Goal: Information Seeking & Learning: Learn about a topic

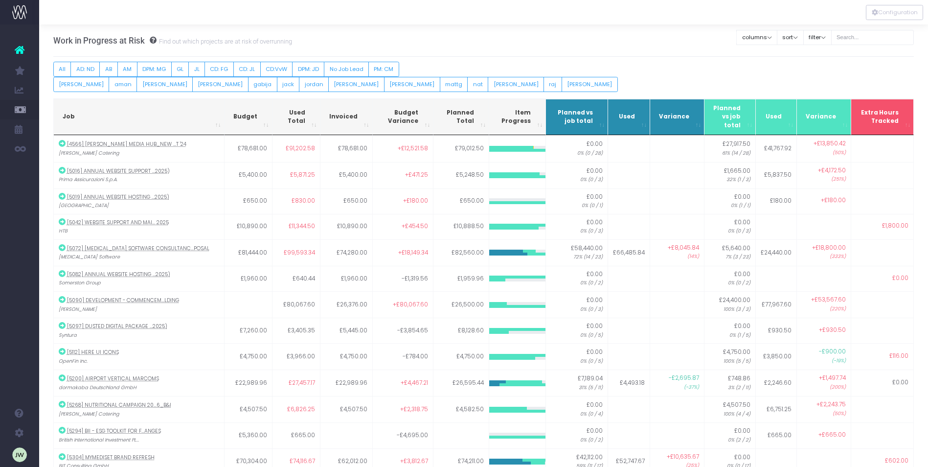
click at [20, 49] on icon at bounding box center [20, 50] width 10 height 13
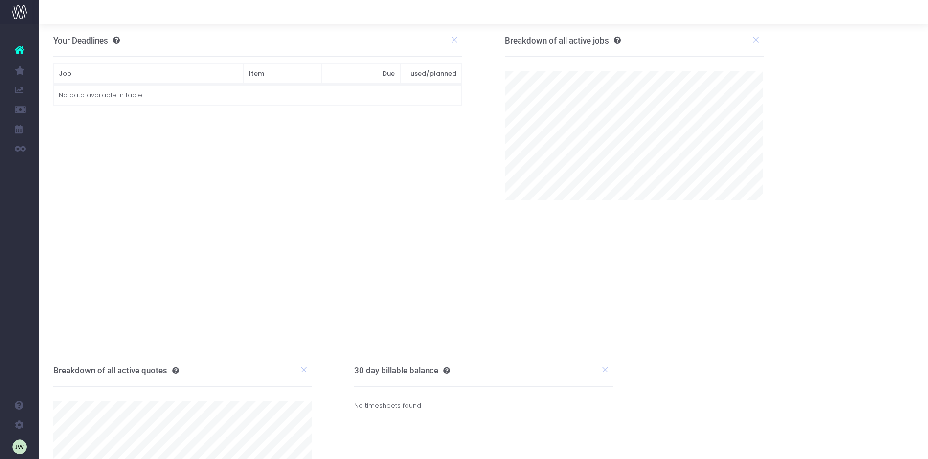
click at [16, 50] on icon at bounding box center [20, 50] width 10 height 13
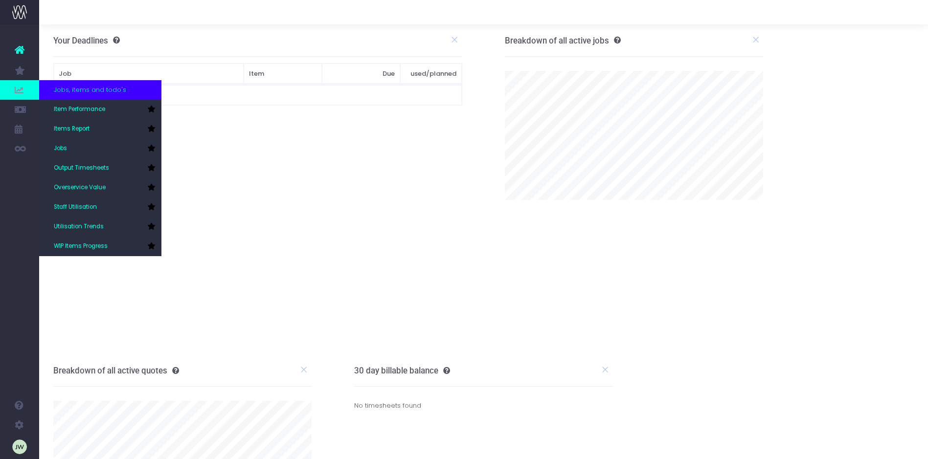
click at [129, 91] on div "Jobs, items and todo's" at bounding box center [100, 90] width 122 height 20
click at [86, 106] on span "Item Performance" at bounding box center [79, 109] width 51 height 9
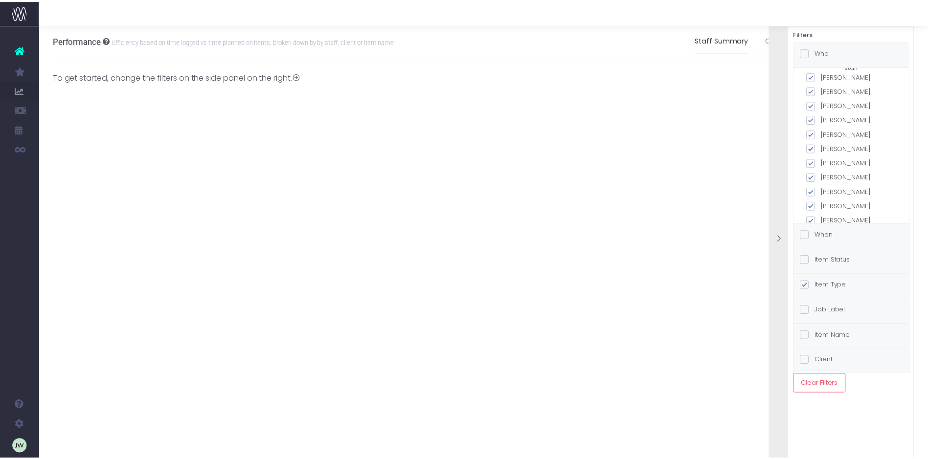
scroll to position [217, 0]
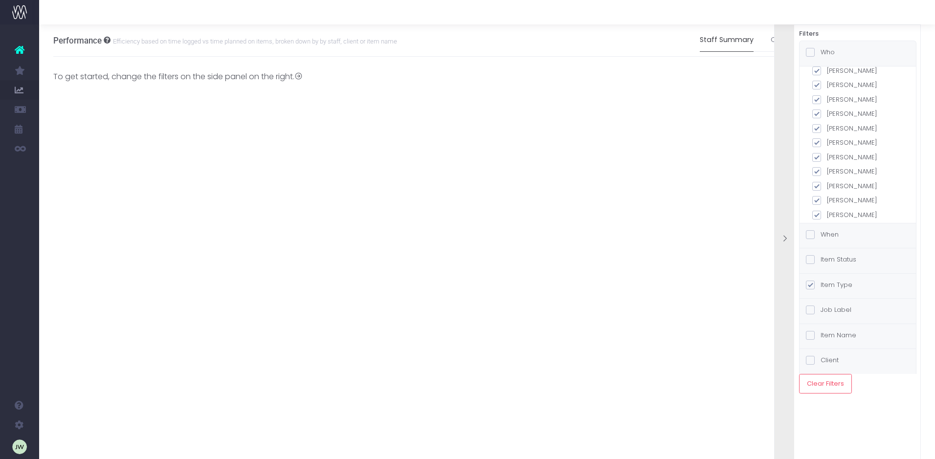
click at [676, 188] on div "Performance Efficiency based on time logged vs time planned on items, broken do…" at bounding box center [487, 241] width 896 height 435
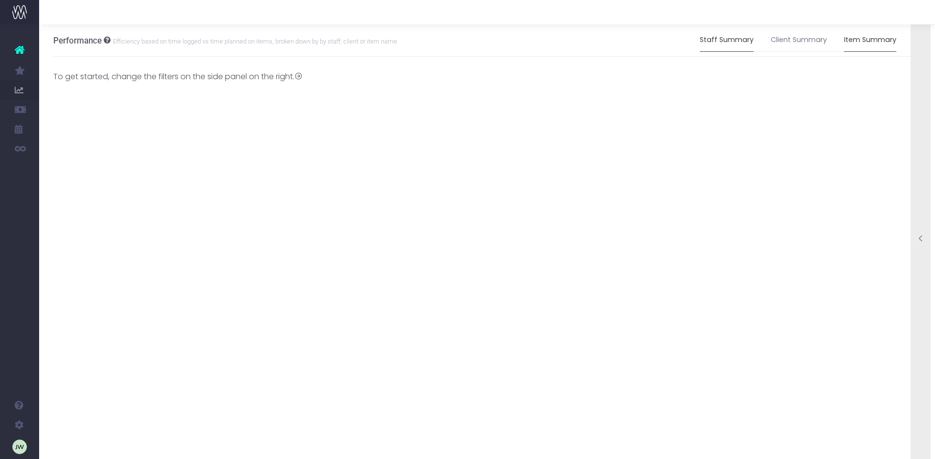
click at [877, 41] on link "Item Summary" at bounding box center [870, 40] width 52 height 22
click at [876, 41] on link "Item Summary" at bounding box center [870, 40] width 52 height 22
click at [864, 40] on link "Item Summary" at bounding box center [870, 40] width 52 height 22
click at [863, 40] on link "Item Summary" at bounding box center [870, 40] width 52 height 22
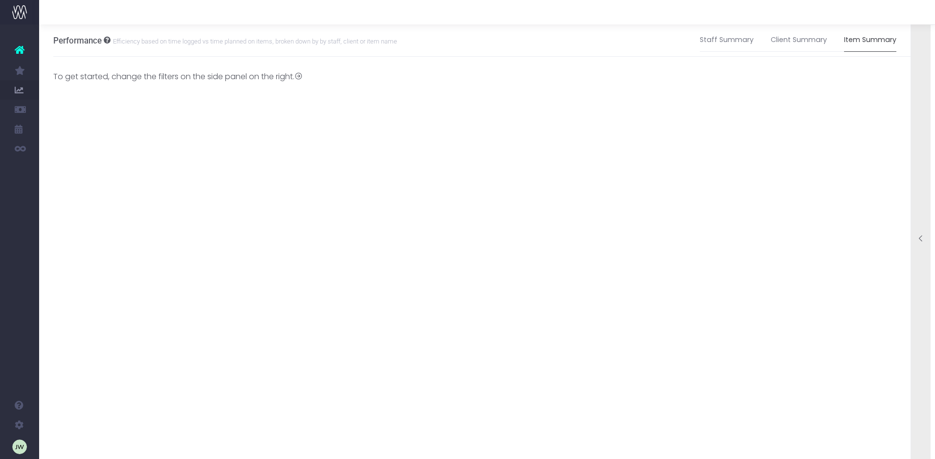
click at [863, 40] on link "Item Summary" at bounding box center [870, 40] width 52 height 22
click at [876, 41] on link "Item Summary" at bounding box center [870, 40] width 52 height 22
click at [873, 37] on link "Item Summary" at bounding box center [870, 40] width 52 height 22
click at [809, 39] on link "Client Summary" at bounding box center [799, 40] width 56 height 22
click at [303, 76] on icon at bounding box center [298, 76] width 8 height 8
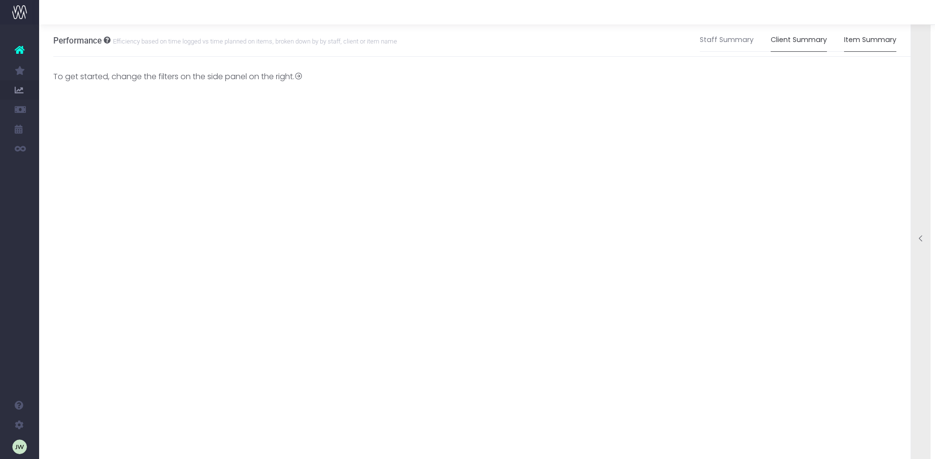
click at [881, 38] on link "Item Summary" at bounding box center [870, 40] width 52 height 22
click at [875, 42] on link "Item Summary" at bounding box center [870, 40] width 52 height 22
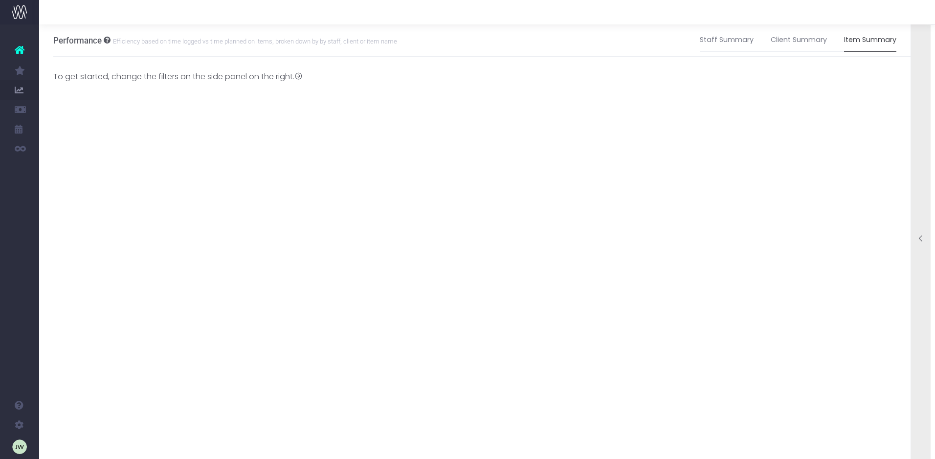
click at [127, 40] on small "Efficiency based on time logged vs time planned on items, broken down by by sta…" at bounding box center [254, 41] width 287 height 10
click at [732, 38] on link "Staff Summary" at bounding box center [727, 40] width 54 height 22
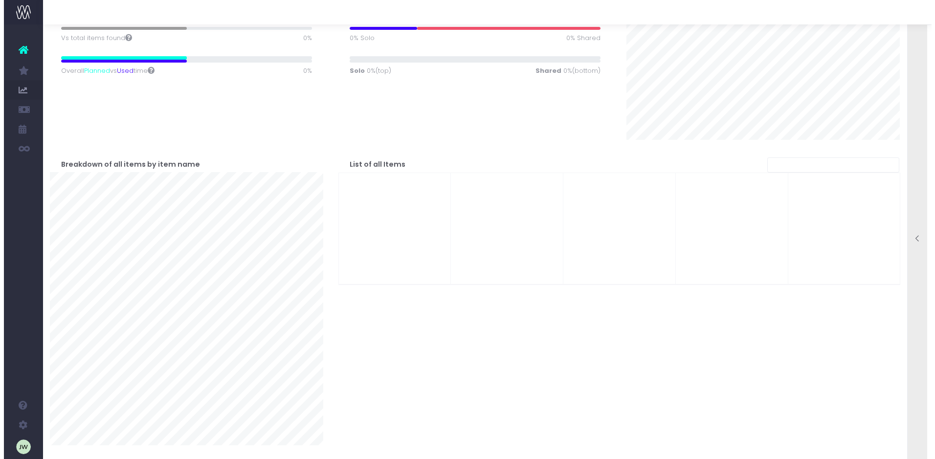
scroll to position [0, 0]
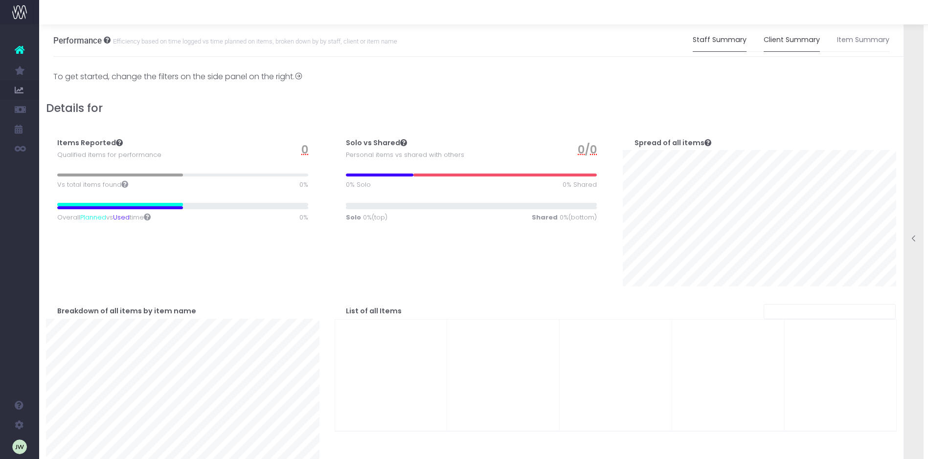
click at [792, 41] on link "Client Summary" at bounding box center [791, 40] width 56 height 22
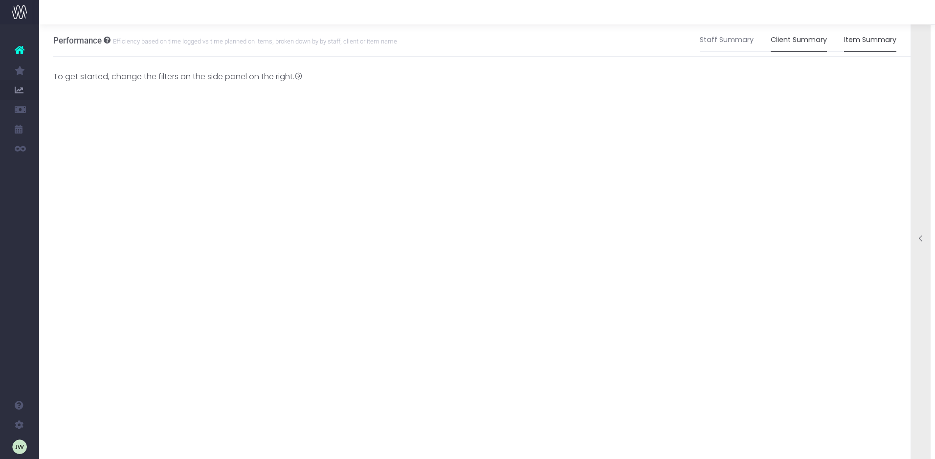
click at [879, 42] on link "Item Summary" at bounding box center [870, 40] width 52 height 22
click at [876, 41] on link "Item Summary" at bounding box center [870, 40] width 52 height 22
click at [125, 42] on small "Efficiency based on time logged vs time planned on items, broken down by by sta…" at bounding box center [254, 41] width 287 height 10
click at [857, 41] on link "Item Summary" at bounding box center [870, 40] width 52 height 22
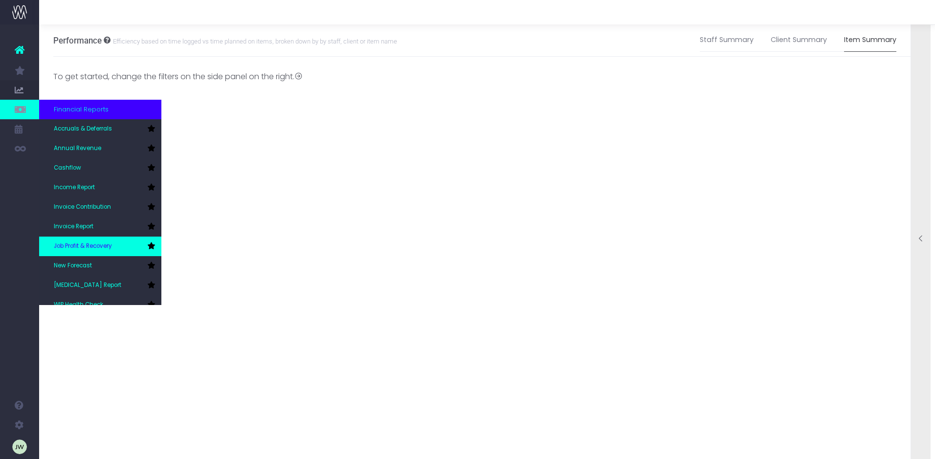
click at [89, 241] on link "Job Profit & Recovery" at bounding box center [100, 247] width 122 height 20
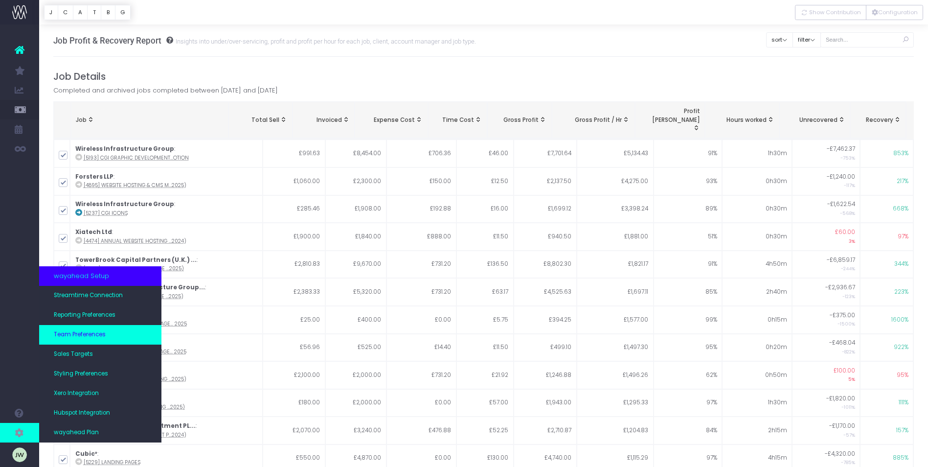
click at [63, 334] on span "Team Preferences" at bounding box center [80, 334] width 52 height 9
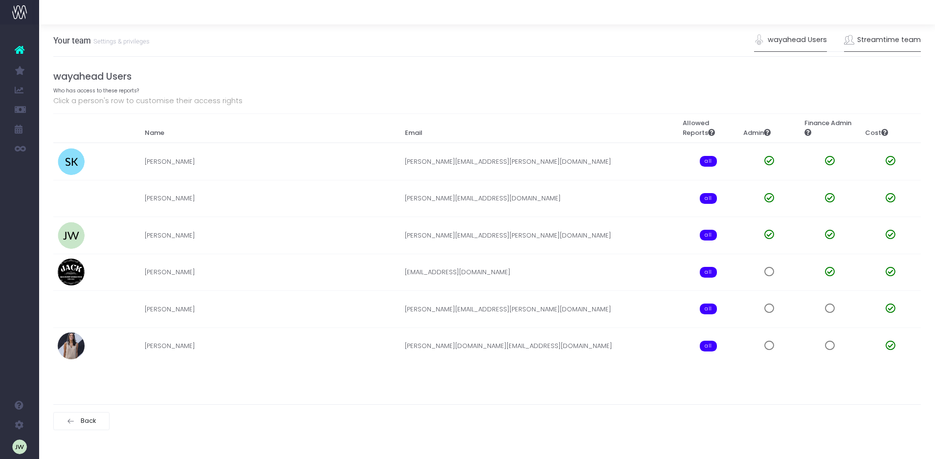
click at [874, 43] on link "Streamtime team" at bounding box center [882, 40] width 77 height 22
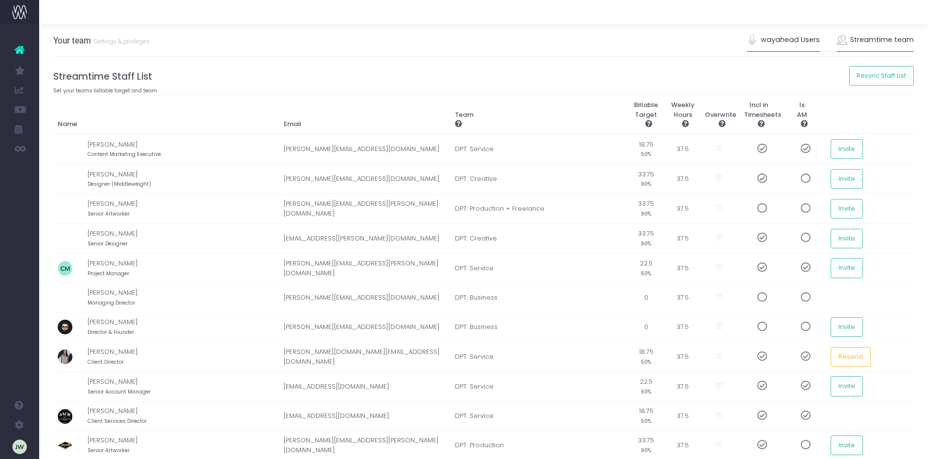
click at [789, 40] on link "wayahead Users" at bounding box center [783, 40] width 73 height 22
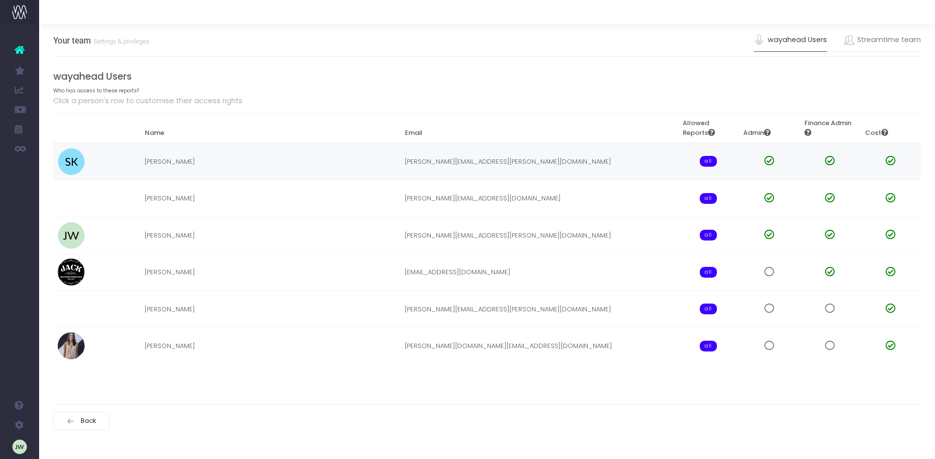
click at [172, 161] on td "[PERSON_NAME]" at bounding box center [270, 161] width 260 height 37
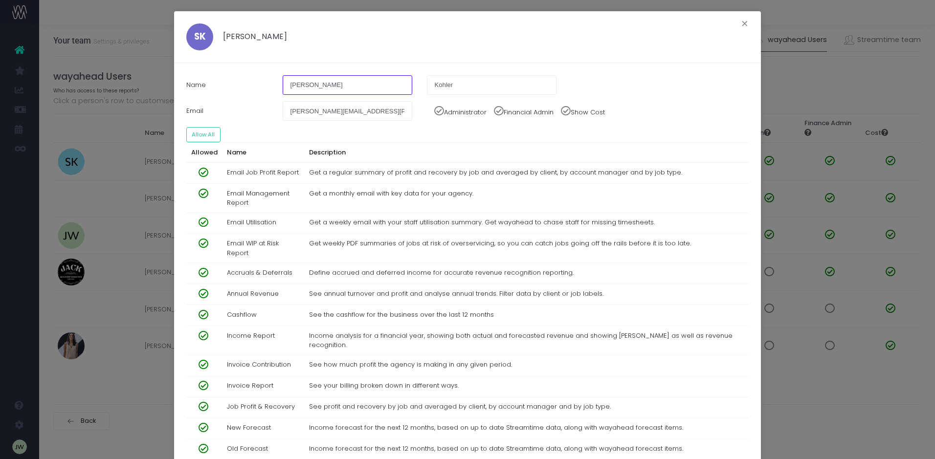
drag, startPoint x: 333, startPoint y: 90, endPoint x: 281, endPoint y: 82, distance: 52.5
click at [283, 82] on input "Seanne" at bounding box center [348, 85] width 130 height 20
type input "Veronica"
click at [455, 85] on input "Kohler" at bounding box center [492, 85] width 130 height 20
type input "K"
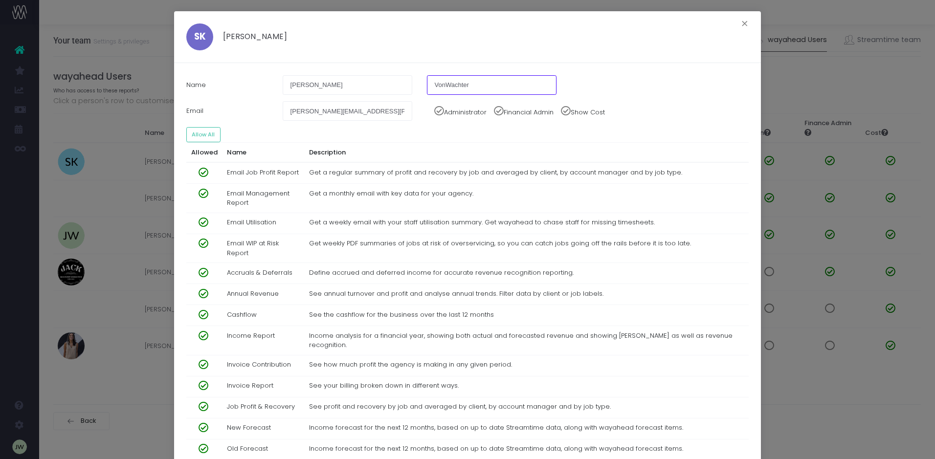
type input "VonWachter"
click at [373, 109] on input "seanne.kohler@dusted.com" at bounding box center [348, 111] width 130 height 20
type input "s"
type input "veronica.vonwachter@dusted.com"
click at [201, 135] on button "Allow All" at bounding box center [203, 134] width 34 height 15
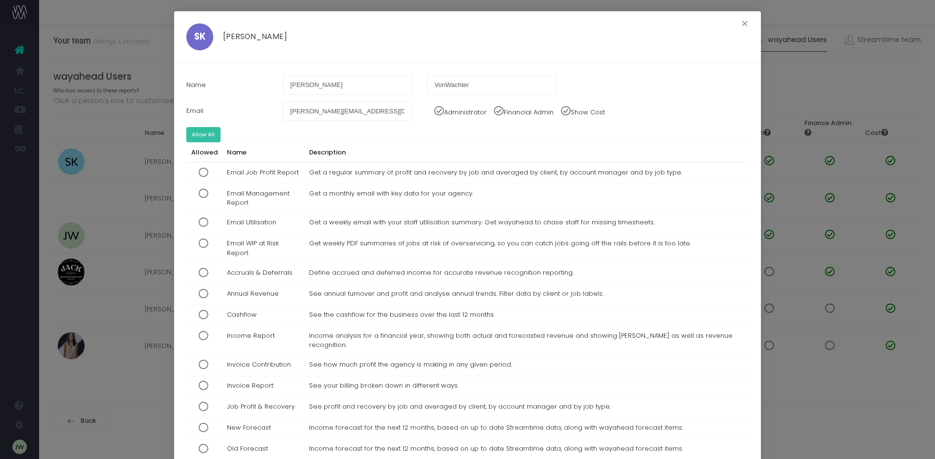
click at [201, 134] on button "Allow All" at bounding box center [203, 134] width 34 height 15
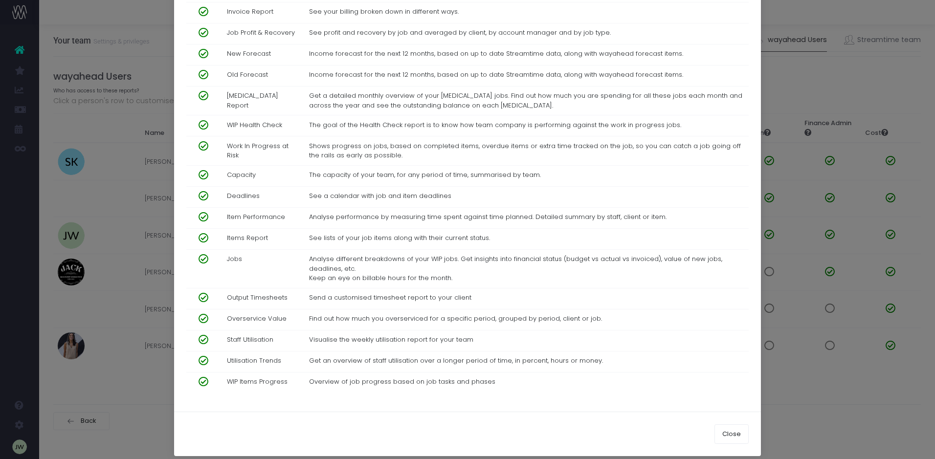
scroll to position [374, 0]
click at [729, 425] on button "Close" at bounding box center [732, 435] width 34 height 20
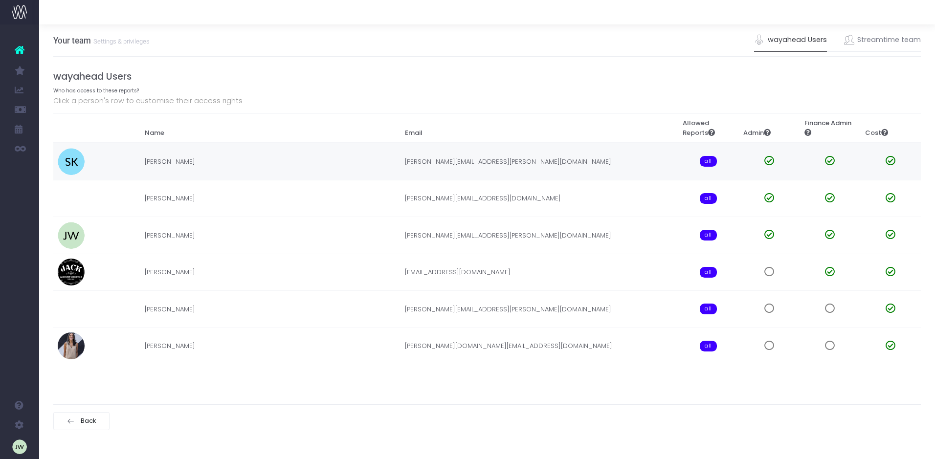
click at [430, 162] on td "seanne.kohler@dusted.com" at bounding box center [540, 161] width 278 height 37
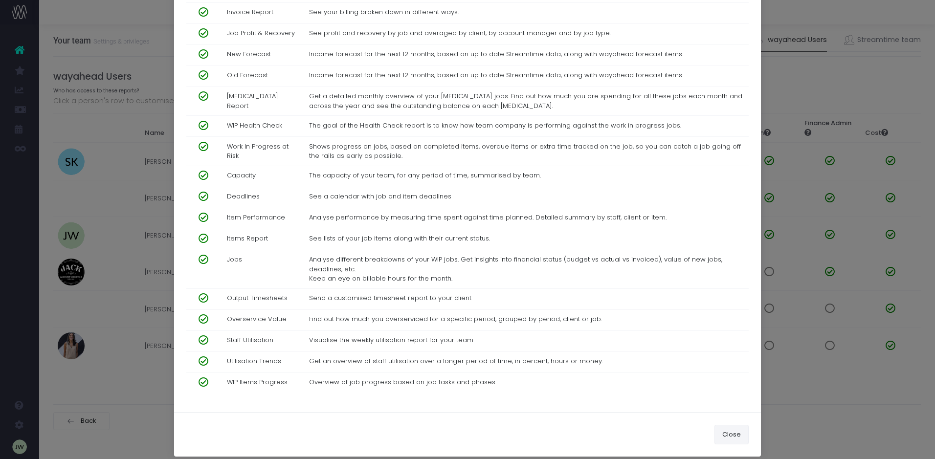
click at [725, 427] on button "Close" at bounding box center [732, 435] width 34 height 20
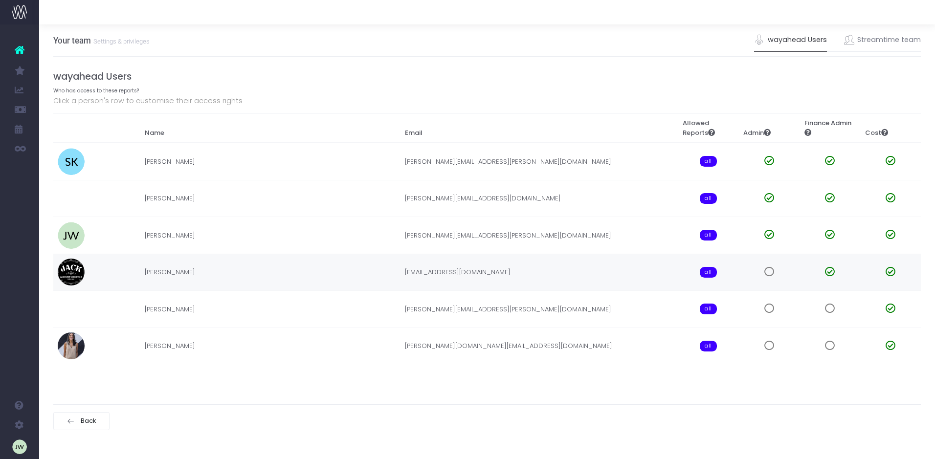
click at [771, 270] on span at bounding box center [769, 272] width 10 height 10
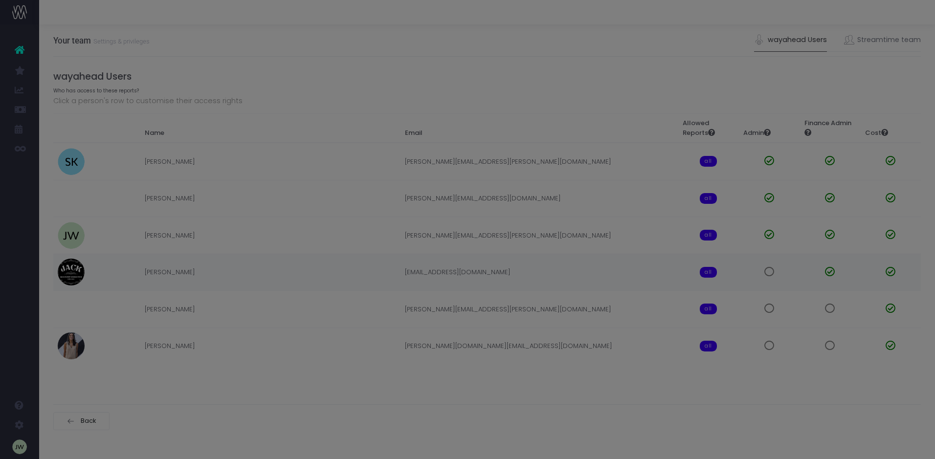
scroll to position [0, 0]
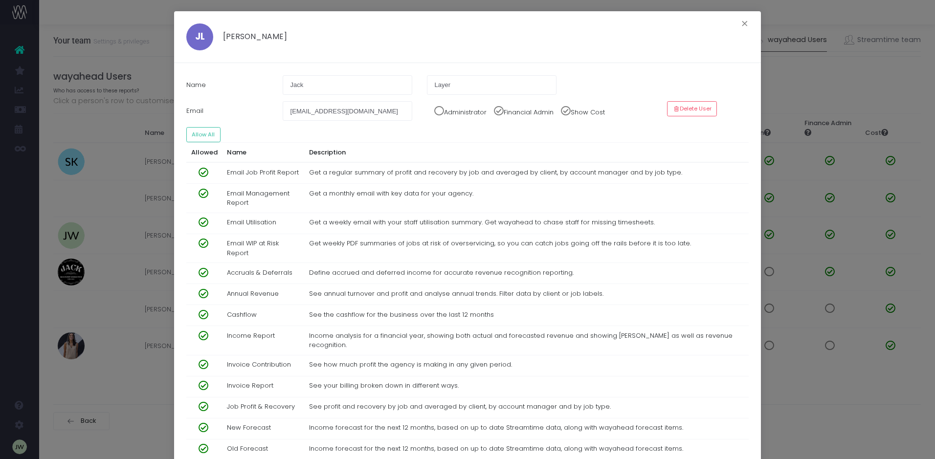
click at [435, 111] on span at bounding box center [435, 108] width 17 height 15
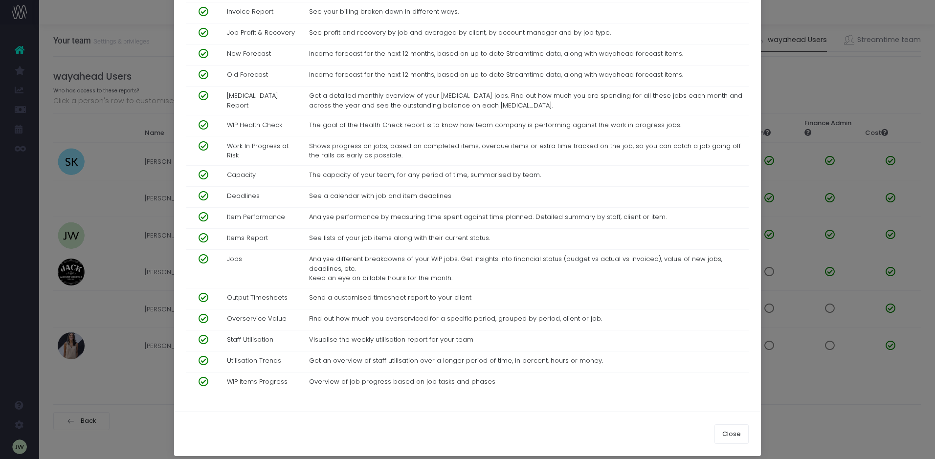
scroll to position [366, 0]
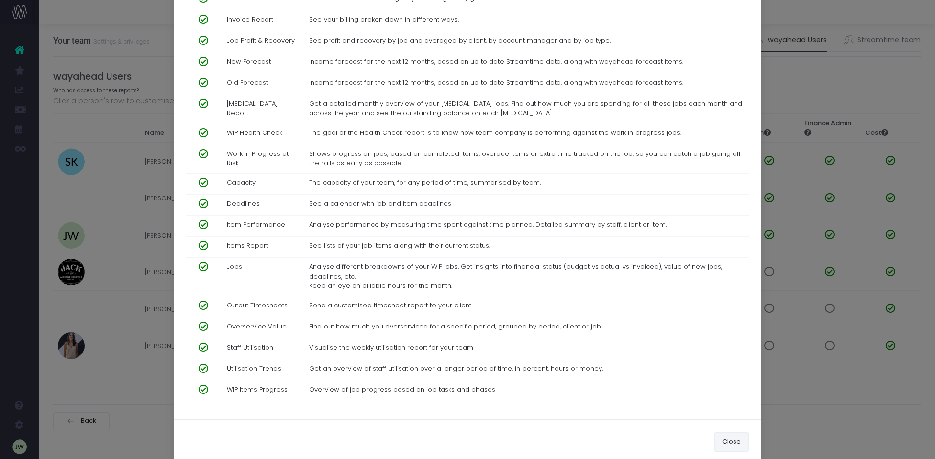
click at [732, 436] on button "Close" at bounding box center [732, 442] width 34 height 20
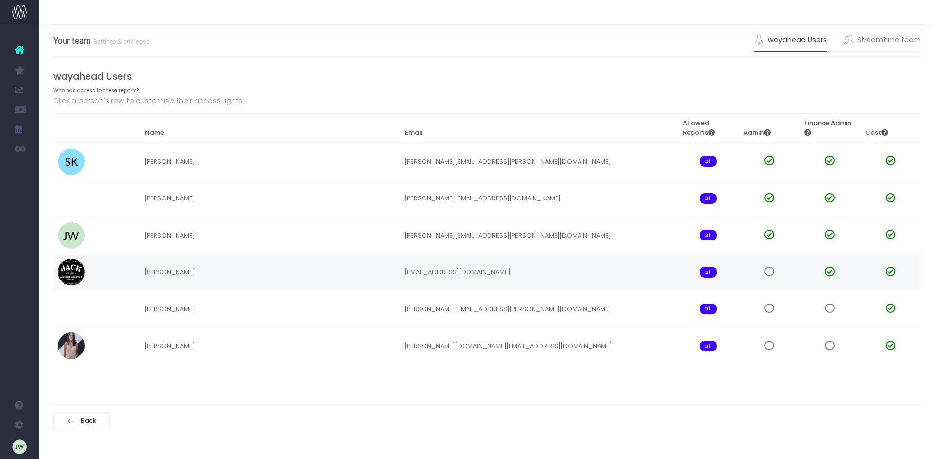
click at [768, 274] on span at bounding box center [769, 272] width 10 height 10
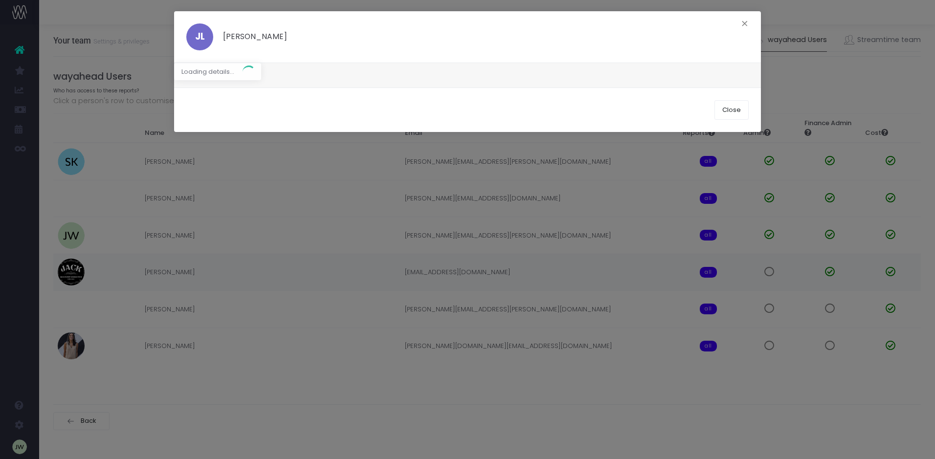
scroll to position [0, 0]
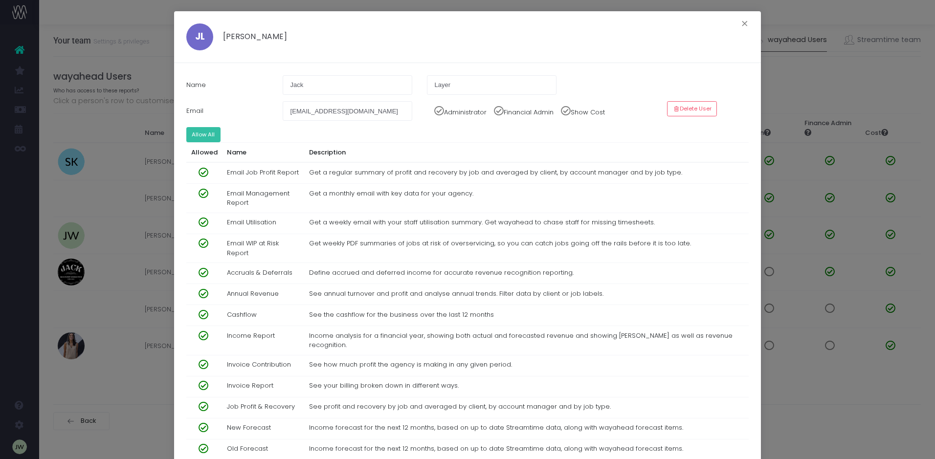
click at [204, 133] on button "Allow All" at bounding box center [203, 134] width 34 height 15
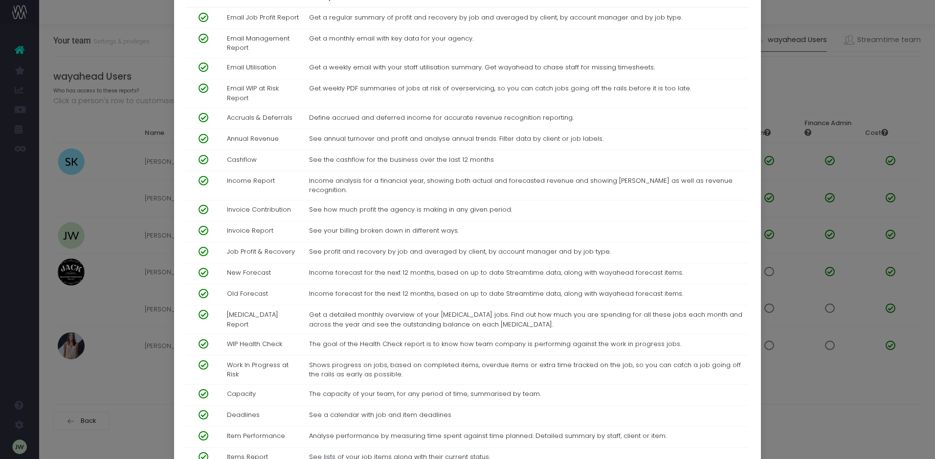
scroll to position [374, 0]
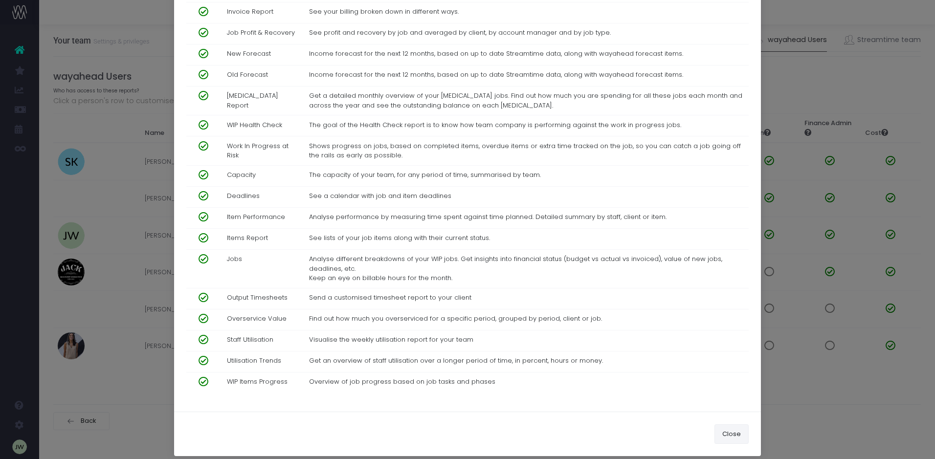
click at [730, 429] on button "Close" at bounding box center [732, 435] width 34 height 20
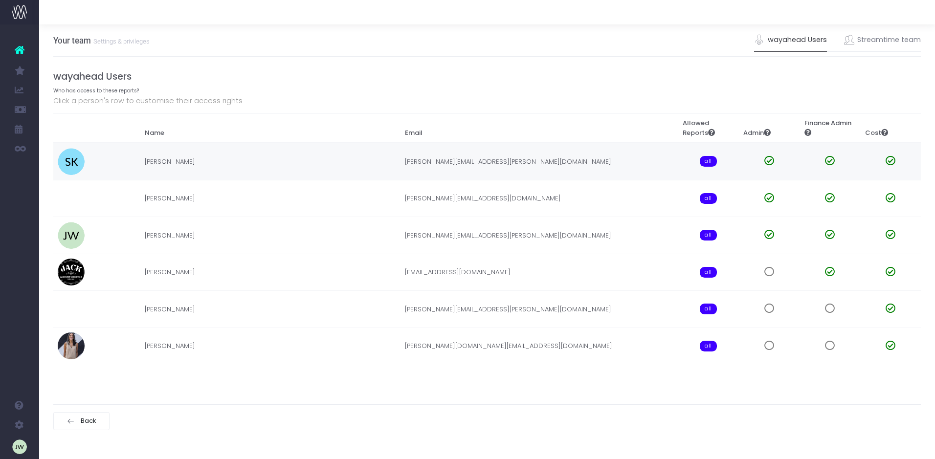
click at [194, 163] on td "Seanne Kohler" at bounding box center [270, 161] width 260 height 37
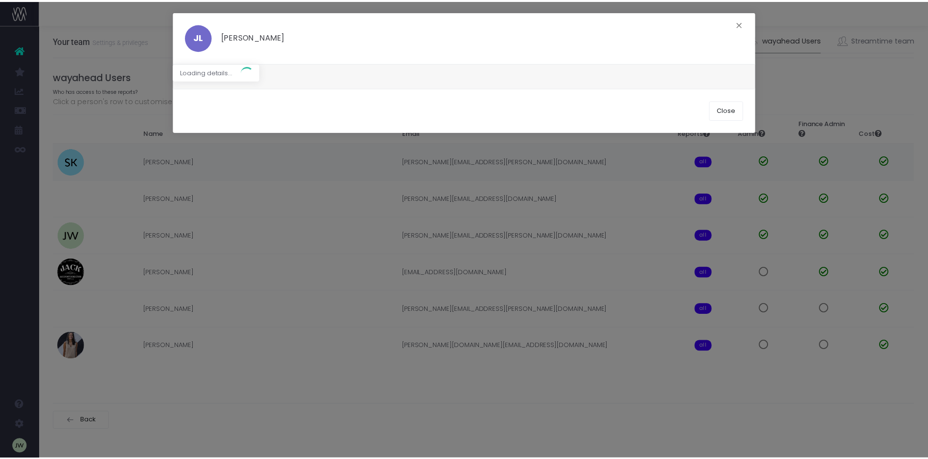
scroll to position [0, 0]
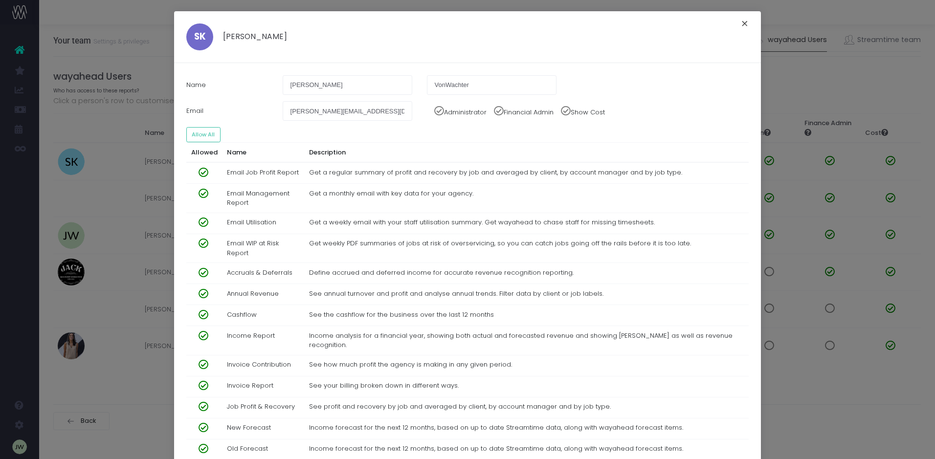
click at [739, 22] on button "×" at bounding box center [745, 25] width 21 height 16
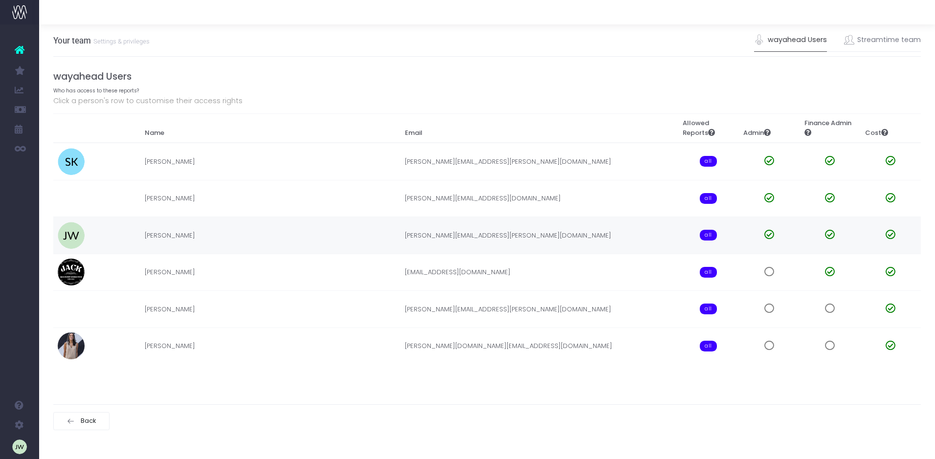
click at [153, 233] on td "[PERSON_NAME]" at bounding box center [270, 235] width 260 height 37
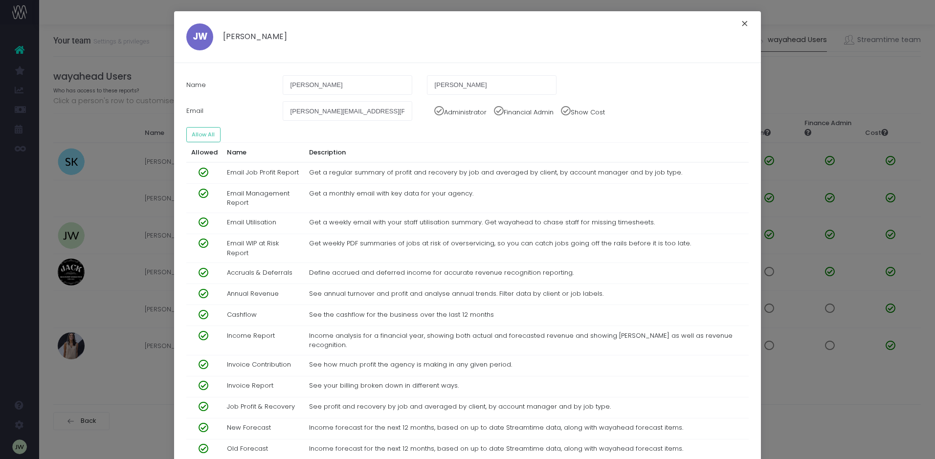
click at [745, 22] on button "×" at bounding box center [745, 25] width 21 height 16
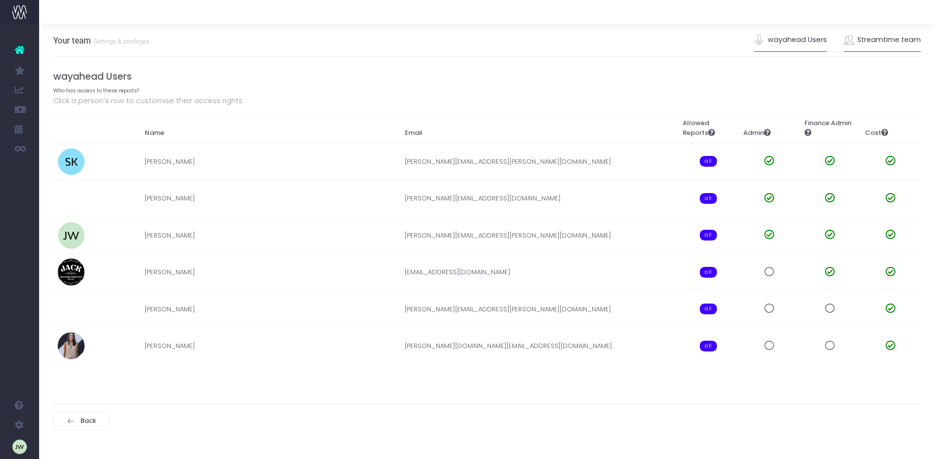
click at [870, 38] on link "Streamtime team" at bounding box center [882, 40] width 77 height 22
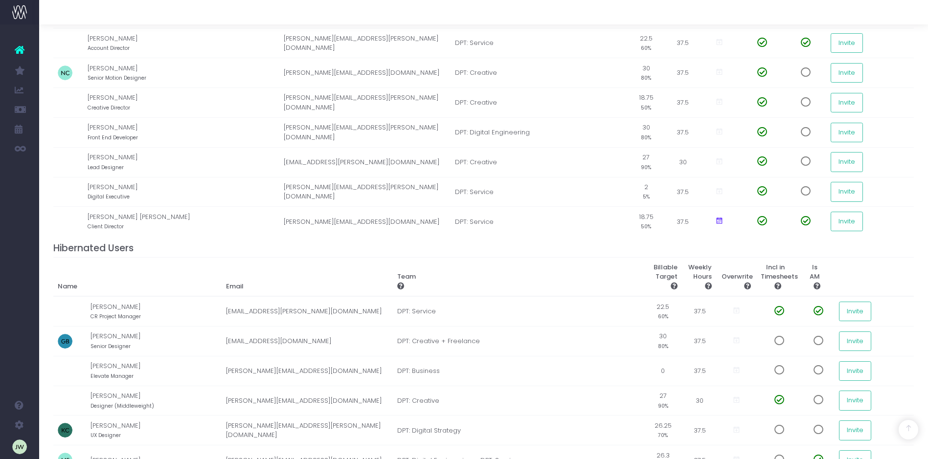
scroll to position [781, 0]
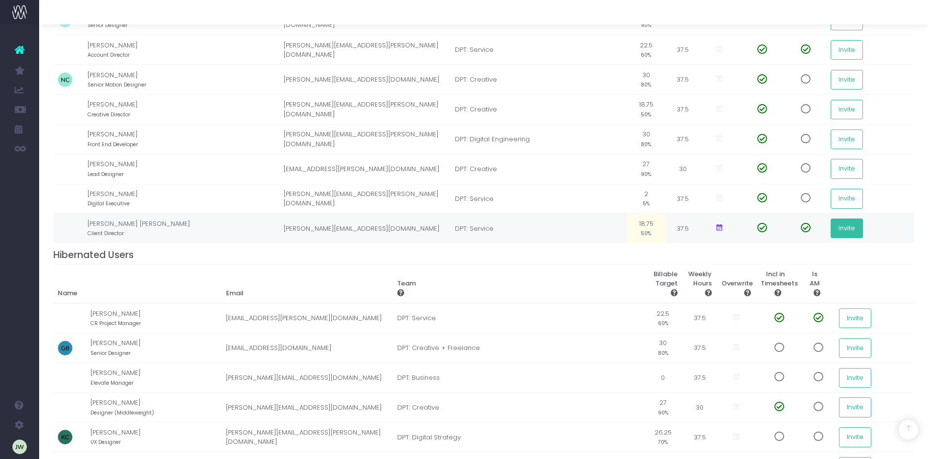
click at [841, 227] on button "Invite" at bounding box center [846, 229] width 32 height 20
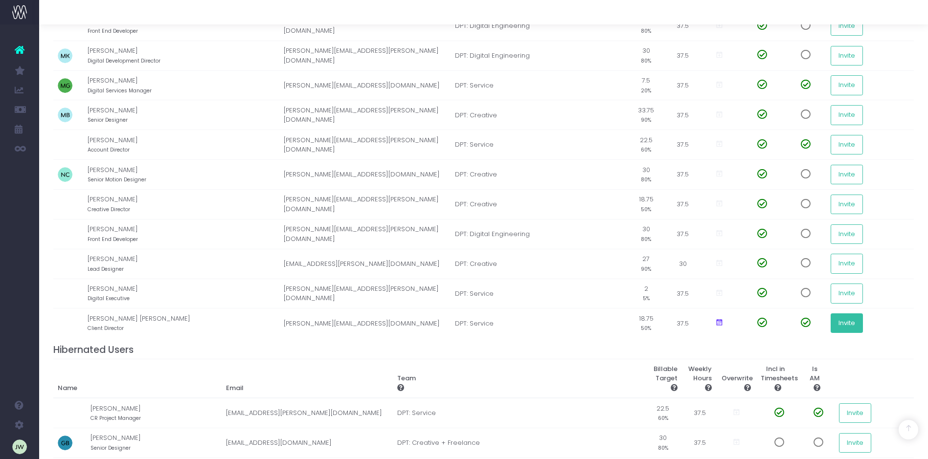
scroll to position [688, 0]
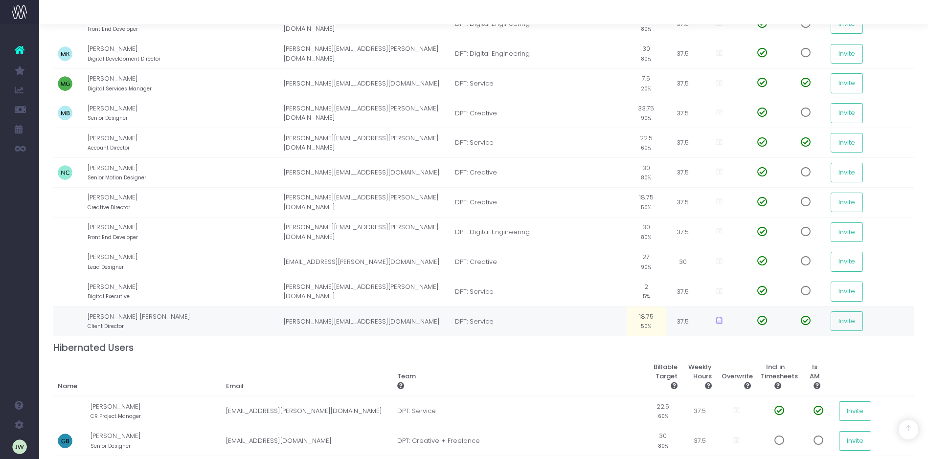
click at [298, 322] on td "veronica.vonwachter@dusted.com" at bounding box center [364, 321] width 171 height 29
click at [110, 326] on small "Client Director" at bounding box center [106, 325] width 36 height 9
click at [715, 321] on icon at bounding box center [719, 321] width 8 height 8
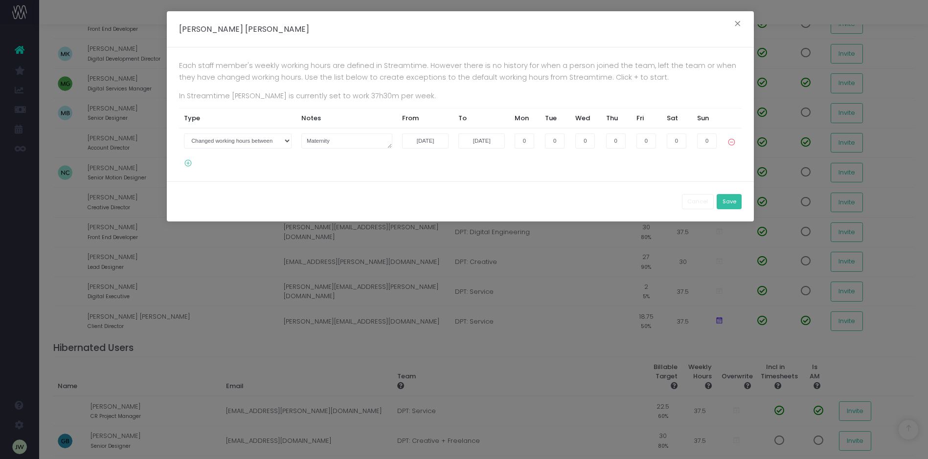
click at [730, 202] on button "Save" at bounding box center [729, 201] width 25 height 15
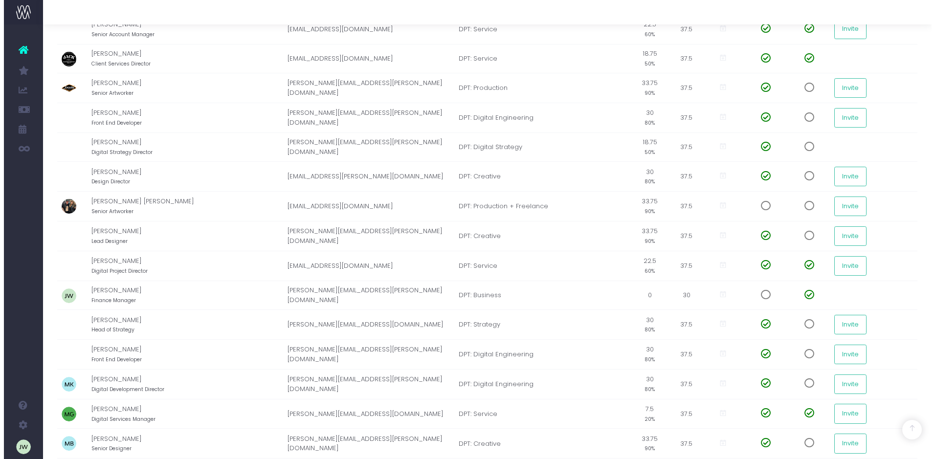
scroll to position [0, 0]
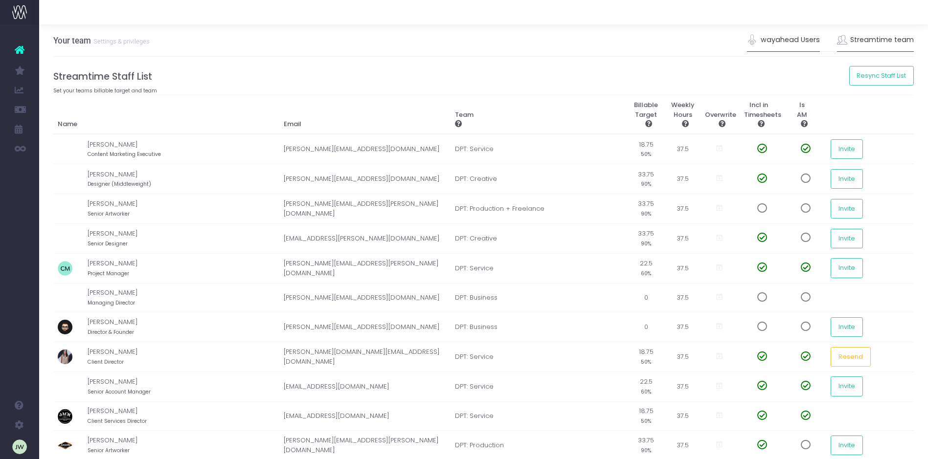
click at [792, 40] on link "wayahead Users" at bounding box center [783, 40] width 73 height 22
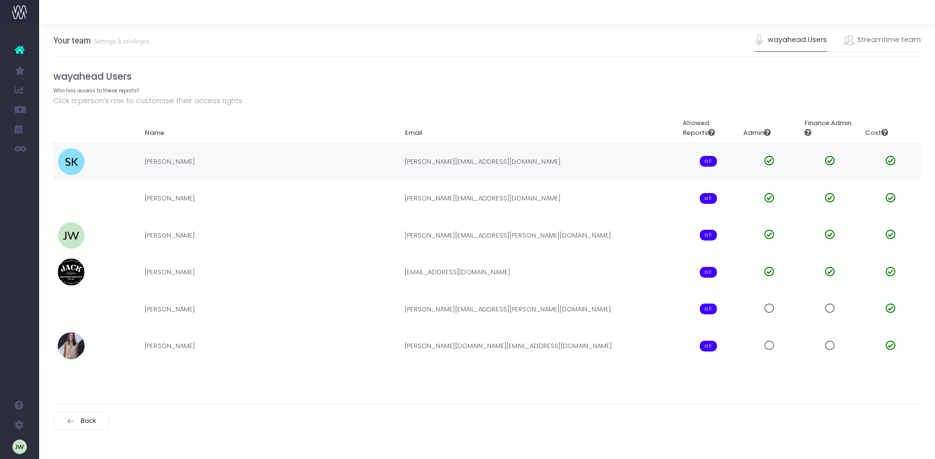
click at [488, 162] on td "[PERSON_NAME][EMAIL_ADDRESS][DOMAIN_NAME]" at bounding box center [540, 161] width 278 height 37
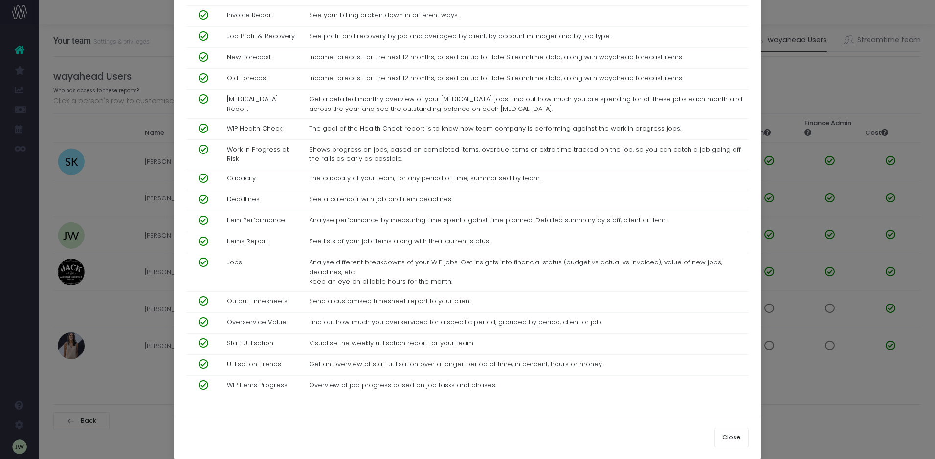
scroll to position [370, 0]
click at [726, 429] on button "Close" at bounding box center [732, 438] width 34 height 20
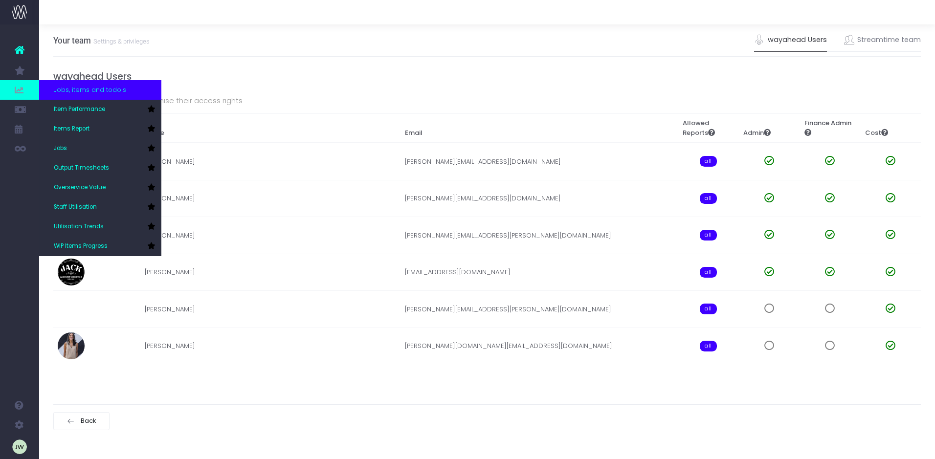
scroll to position [25, 0]
click at [80, 207] on span "Staff Utilisation" at bounding box center [75, 207] width 43 height 9
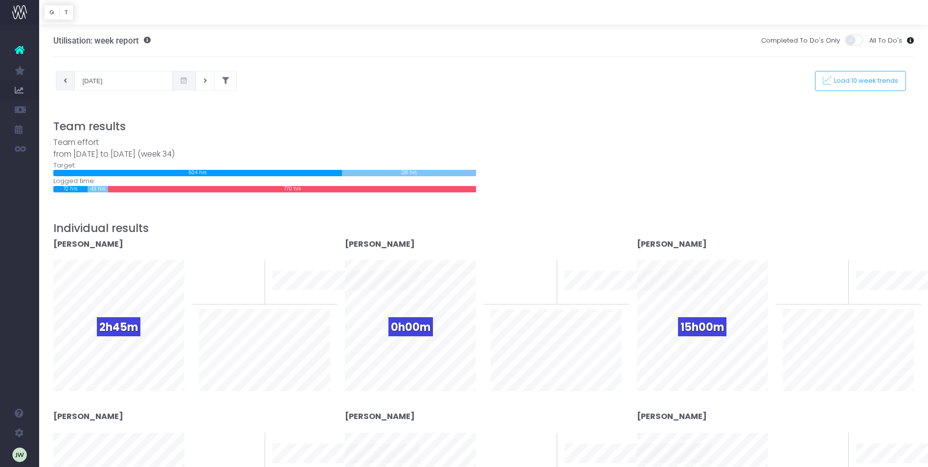
click at [64, 81] on icon at bounding box center [65, 81] width 3 height 0
type input "13-08-2025"
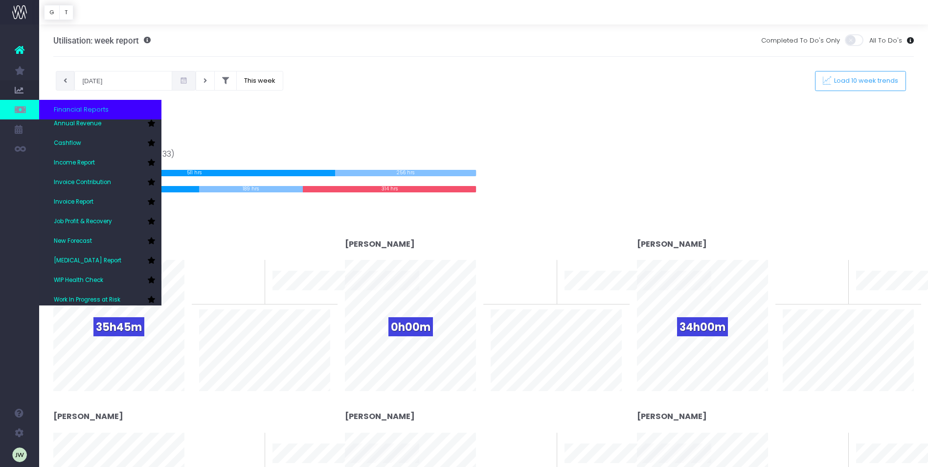
scroll to position [29, 0]
click at [110, 293] on span "Work In Progress at Risk" at bounding box center [87, 295] width 67 height 9
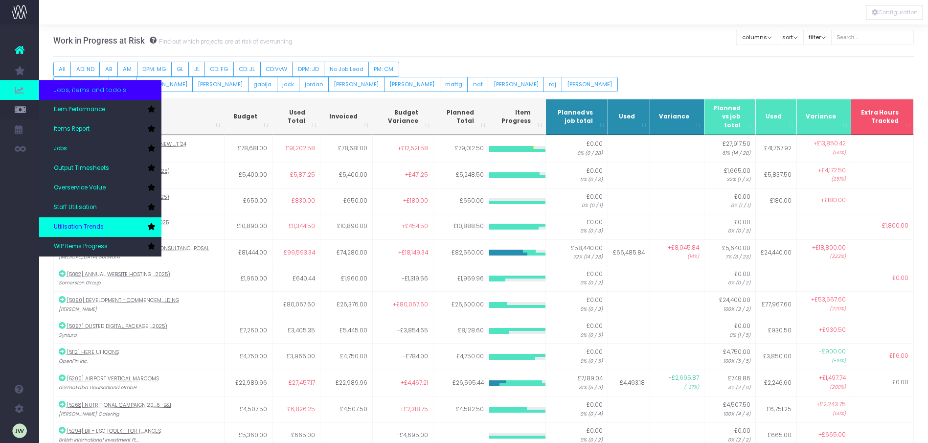
click at [94, 226] on span "Utilisation Trends" at bounding box center [79, 227] width 50 height 9
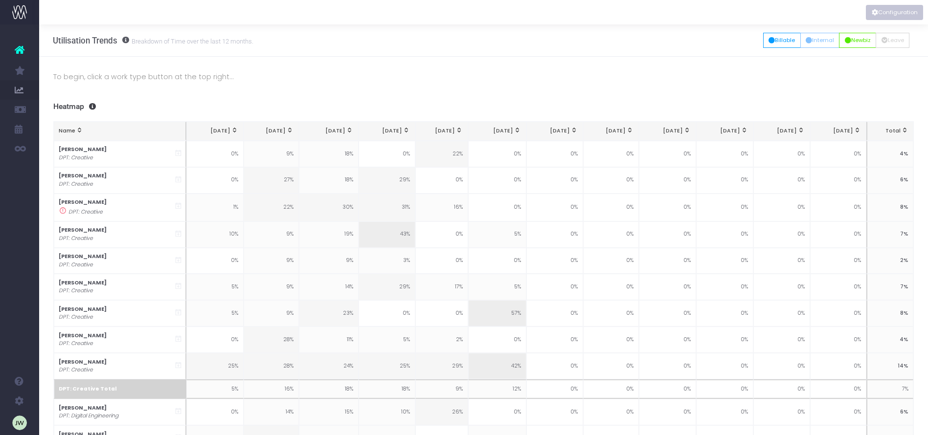
click at [882, 14] on button "Configuration" at bounding box center [894, 12] width 57 height 15
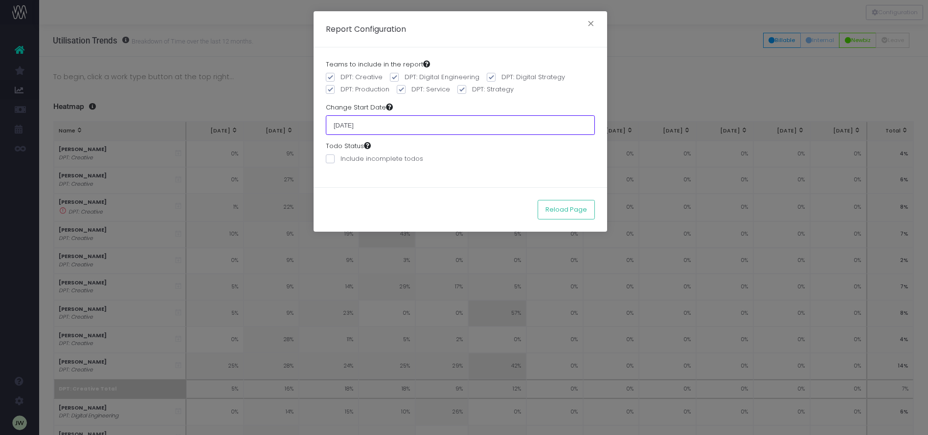
click at [395, 122] on input "[DATE]" at bounding box center [460, 125] width 269 height 20
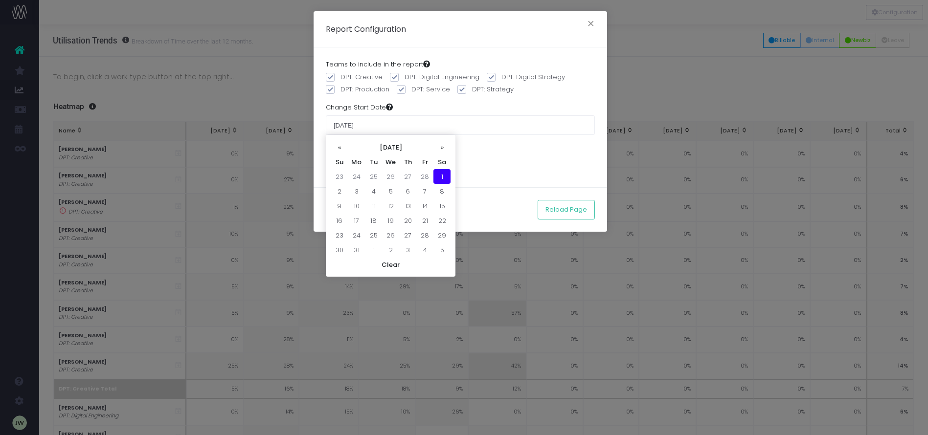
click at [675, 101] on div "Report Configuration × Teams to include in the report DPT: Creative DPT: Digita…" at bounding box center [464, 217] width 928 height 435
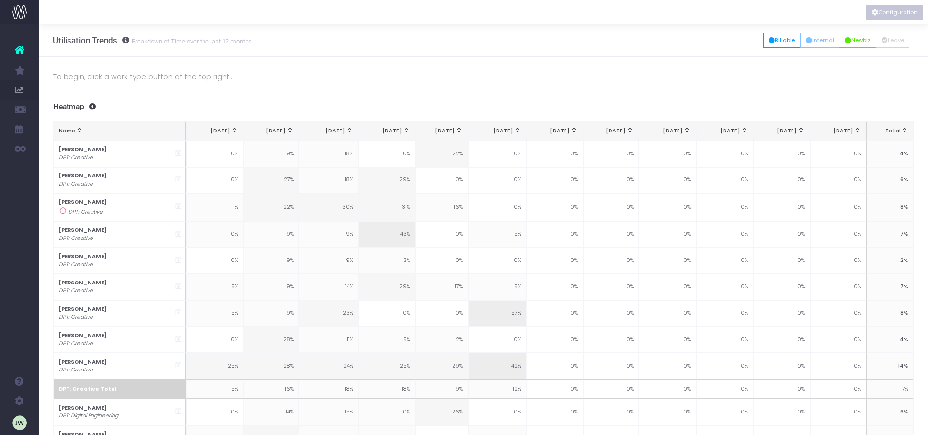
click at [896, 12] on button "Configuration" at bounding box center [894, 12] width 57 height 15
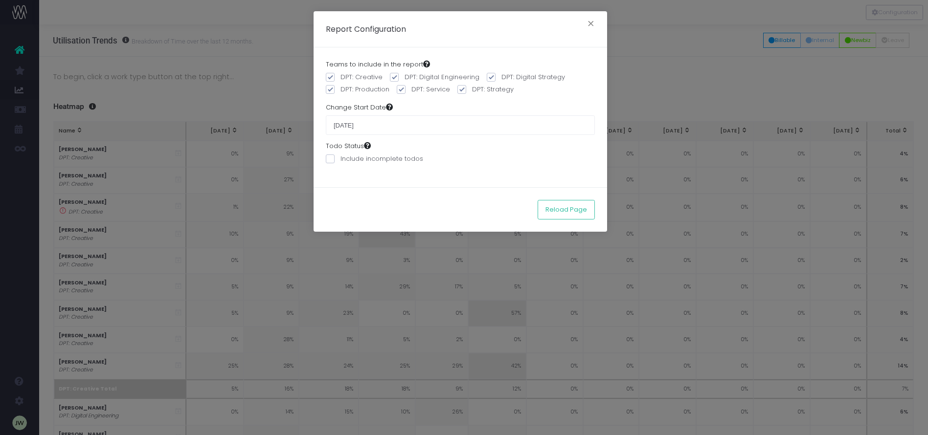
click at [330, 90] on span at bounding box center [330, 89] width 9 height 9
click at [340, 90] on input "DPT: Production" at bounding box center [343, 88] width 6 height 6
checkbox input "false"
click at [393, 76] on span at bounding box center [394, 77] width 9 height 9
click at [404, 76] on input "DPT: Digital Engineering" at bounding box center [407, 75] width 6 height 6
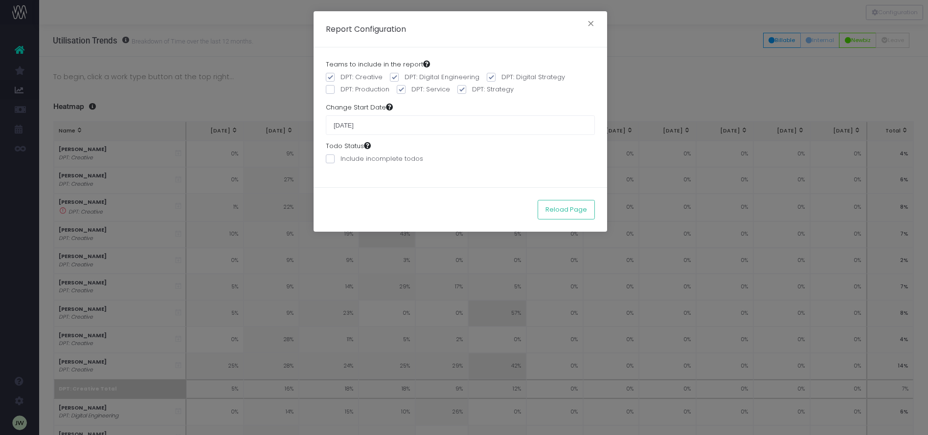
checkbox input "false"
click at [402, 88] on span at bounding box center [401, 89] width 9 height 9
click at [411, 88] on input "DPT: Service" at bounding box center [414, 88] width 6 height 6
checkbox input "false"
click at [459, 90] on span at bounding box center [461, 89] width 9 height 9
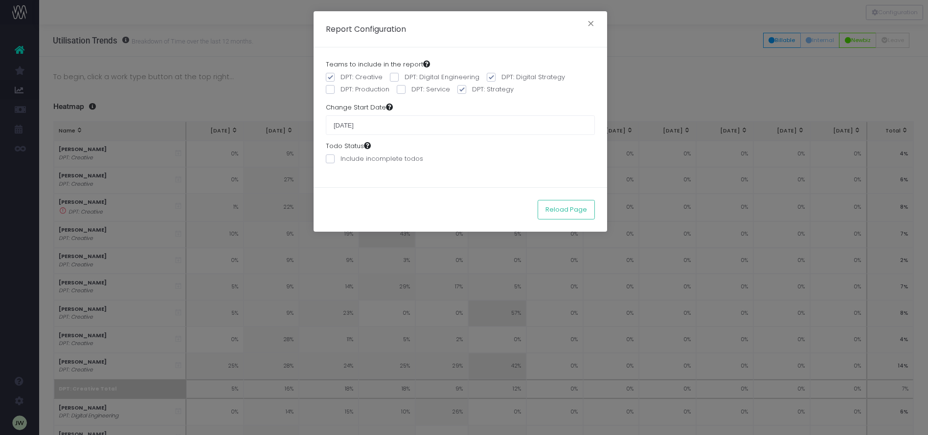
click at [472, 90] on input "DPT: Strategy" at bounding box center [475, 88] width 6 height 6
checkbox input "false"
click at [489, 77] on span at bounding box center [491, 77] width 9 height 9
click at [501, 77] on input "DPT: Digital Strategy" at bounding box center [504, 75] width 6 height 6
checkbox input "false"
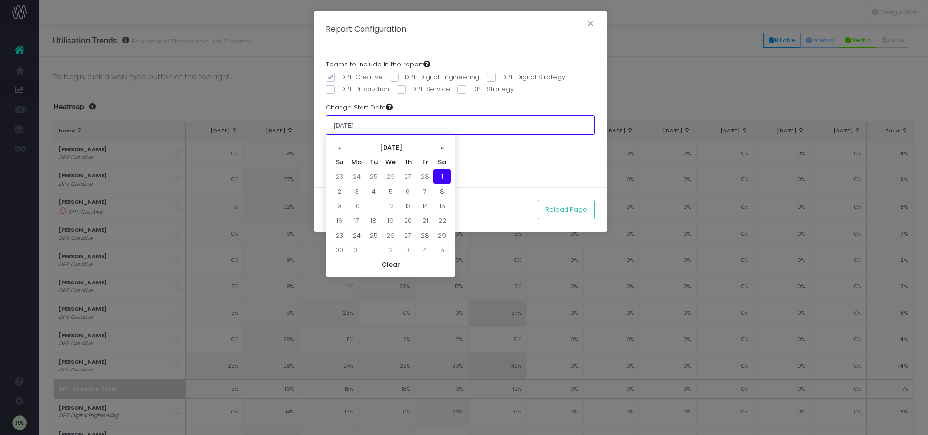
click at [390, 125] on input "01 March 2025" at bounding box center [460, 125] width 269 height 20
click at [342, 148] on th "«" at bounding box center [339, 147] width 17 height 15
click at [390, 175] on td "1" at bounding box center [390, 176] width 17 height 15
type input "01 January 2025"
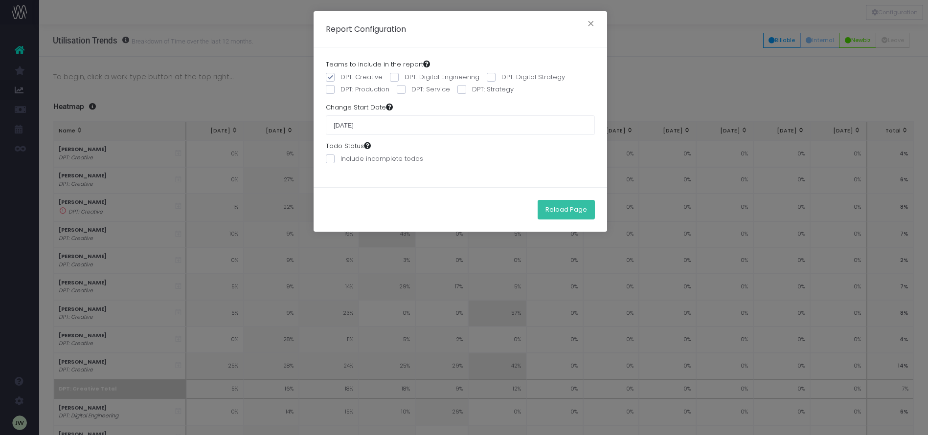
click at [562, 209] on button "Reload Page" at bounding box center [566, 210] width 57 height 20
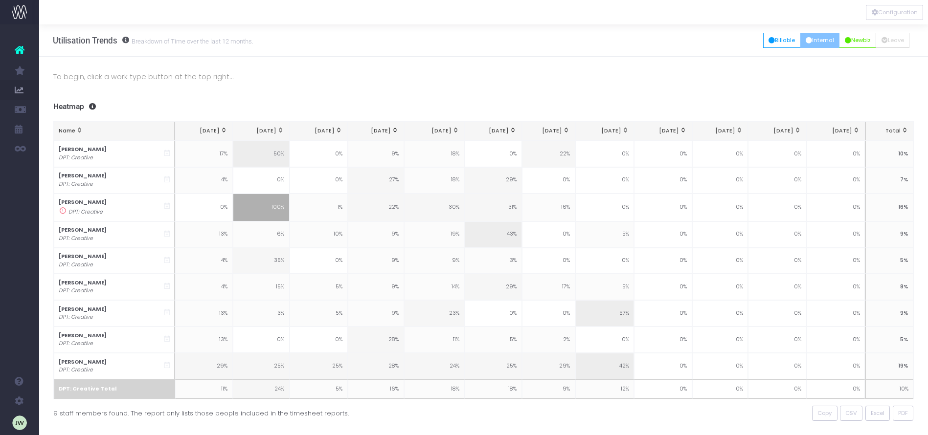
click at [814, 41] on button "Internal" at bounding box center [820, 40] width 40 height 15
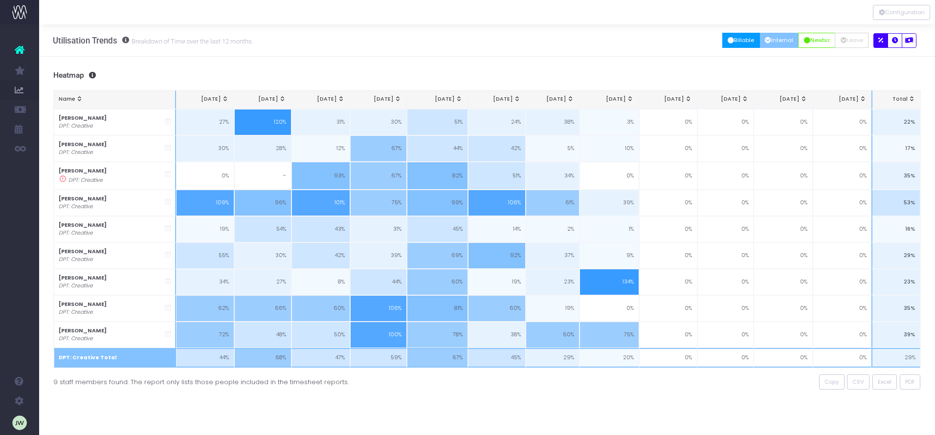
click at [738, 40] on button "Billable" at bounding box center [741, 40] width 38 height 15
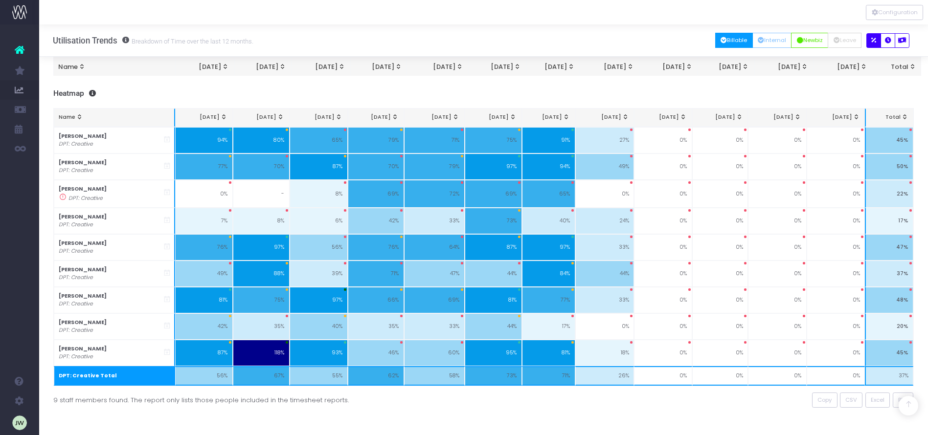
scroll to position [153, 0]
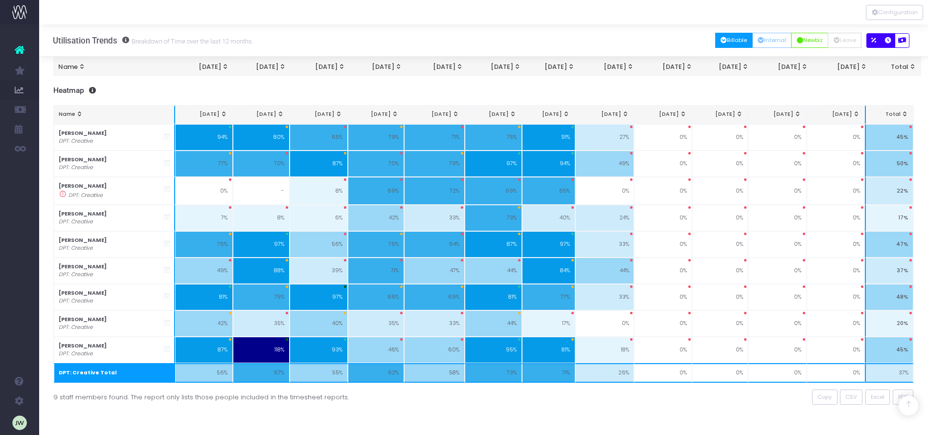
click at [890, 41] on icon "button" at bounding box center [888, 41] width 6 height 0
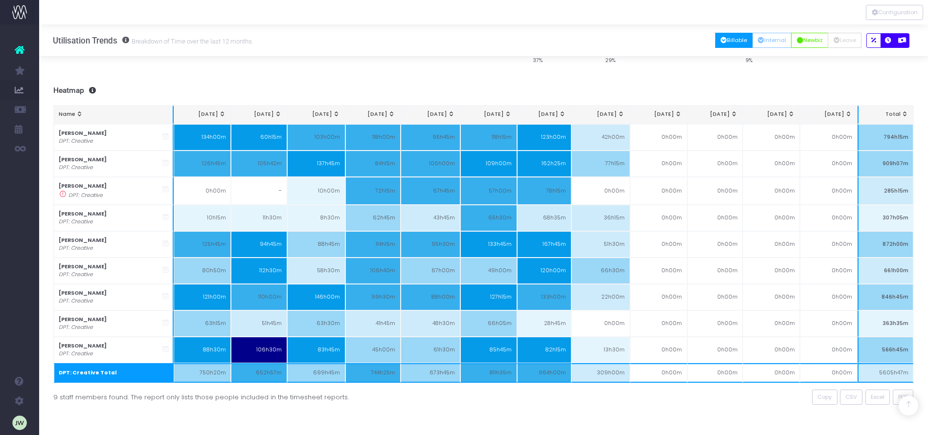
click at [902, 41] on icon "button" at bounding box center [902, 41] width 8 height 0
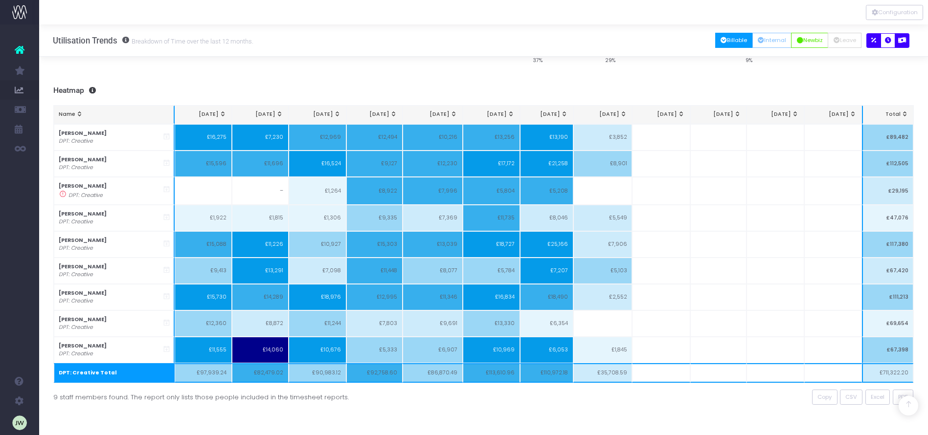
click at [873, 41] on icon "button" at bounding box center [873, 41] width 5 height 0
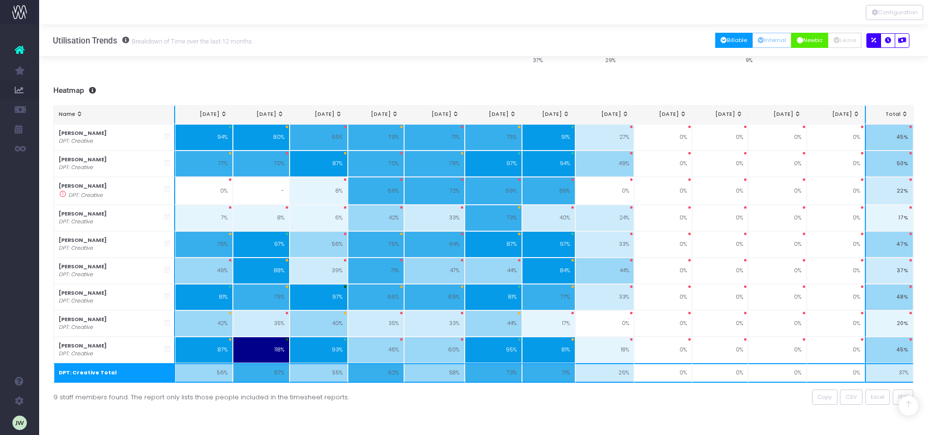
click at [809, 42] on button "Newbiz" at bounding box center [809, 40] width 37 height 15
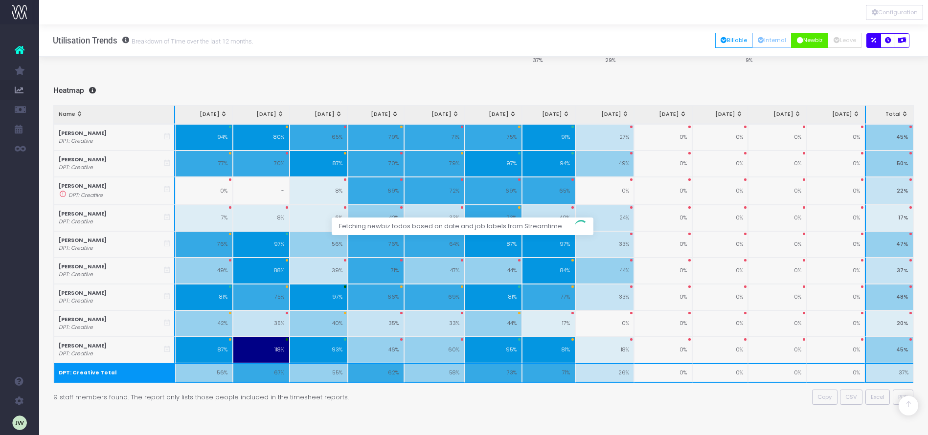
scroll to position [133, 0]
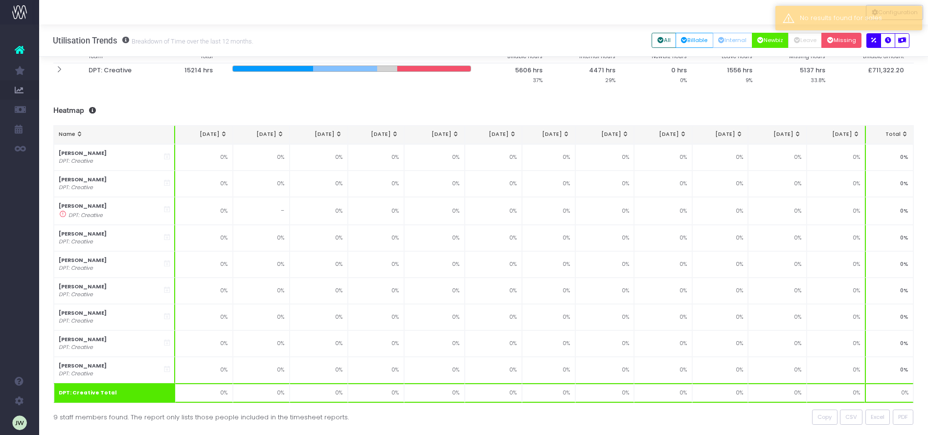
click at [840, 39] on button "Missing" at bounding box center [841, 40] width 40 height 15
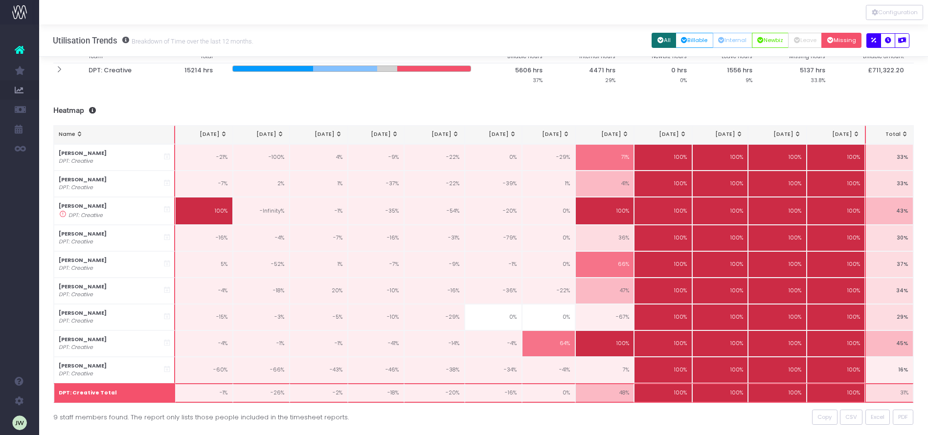
click at [659, 39] on button "All" at bounding box center [663, 40] width 24 height 15
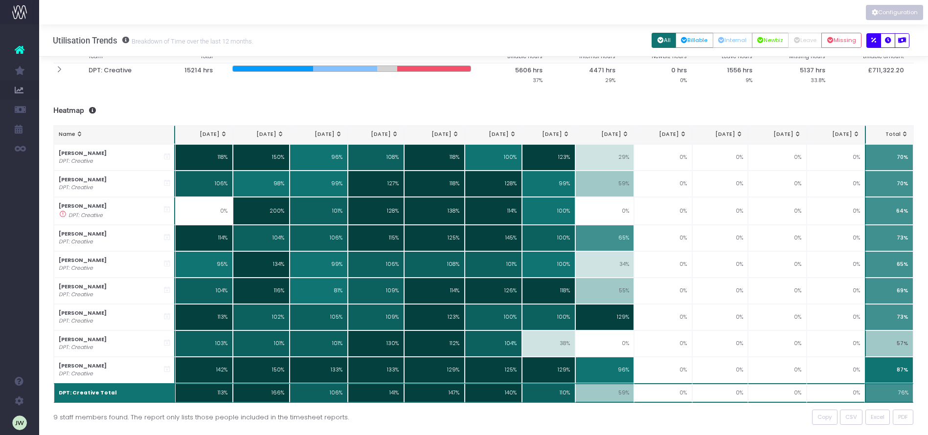
click at [904, 10] on button "Configuration" at bounding box center [894, 12] width 57 height 15
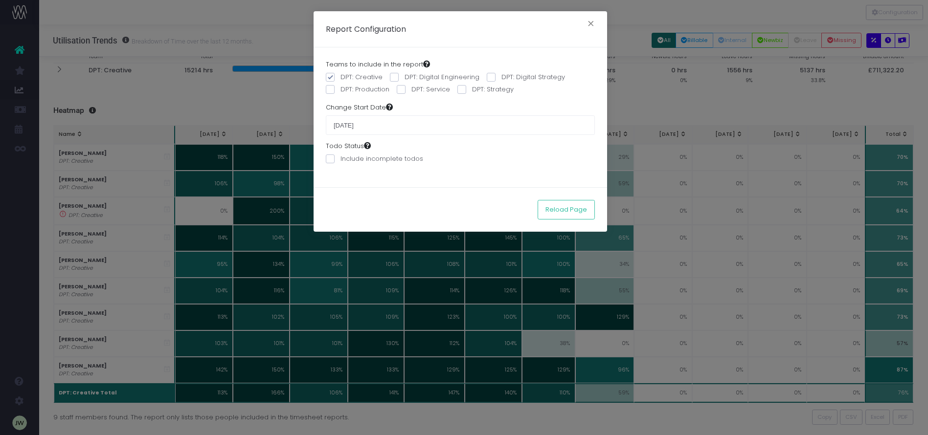
click at [332, 88] on span at bounding box center [330, 89] width 9 height 9
click at [340, 88] on input "DPT: Production" at bounding box center [343, 88] width 6 height 6
checkbox input "true"
click at [390, 75] on span at bounding box center [394, 77] width 9 height 9
click at [404, 75] on input "DPT: Digital Engineering" at bounding box center [407, 75] width 6 height 6
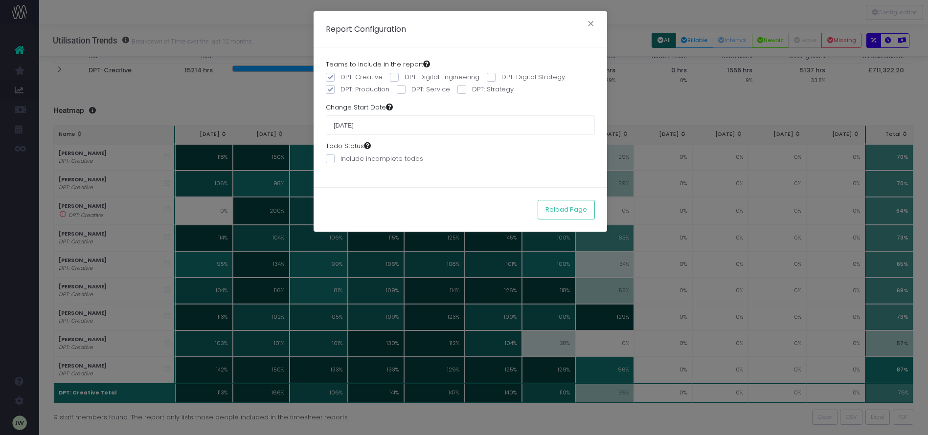
checkbox input "true"
click at [403, 90] on span at bounding box center [401, 89] width 9 height 9
click at [411, 90] on input "DPT: Service" at bounding box center [414, 88] width 6 height 6
checkbox input "true"
click at [490, 76] on span at bounding box center [491, 77] width 9 height 9
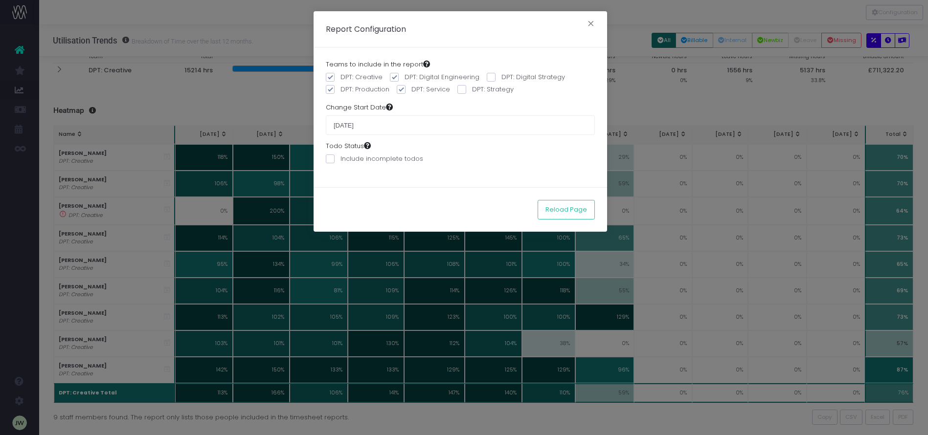
click at [501, 76] on input "DPT: Digital Strategy" at bounding box center [504, 75] width 6 height 6
checkbox input "true"
click at [459, 90] on span at bounding box center [461, 89] width 9 height 9
click at [472, 90] on input "DPT: Strategy" at bounding box center [475, 88] width 6 height 6
checkbox input "true"
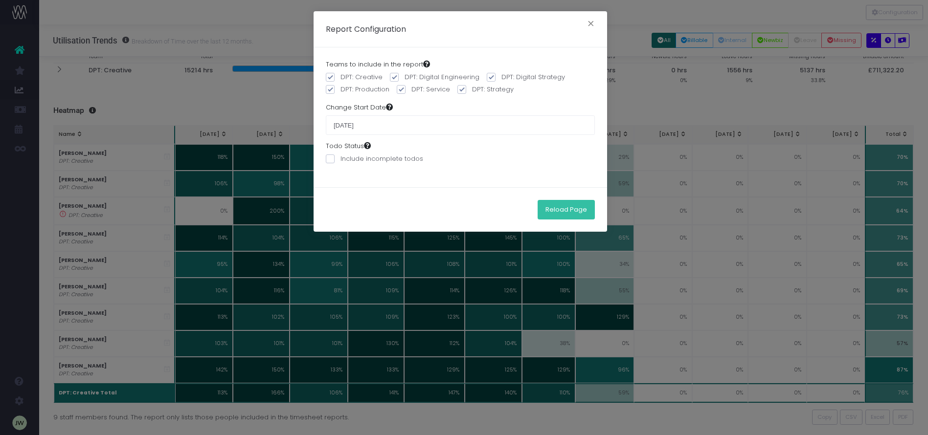
click at [563, 210] on button "Reload Page" at bounding box center [566, 210] width 57 height 20
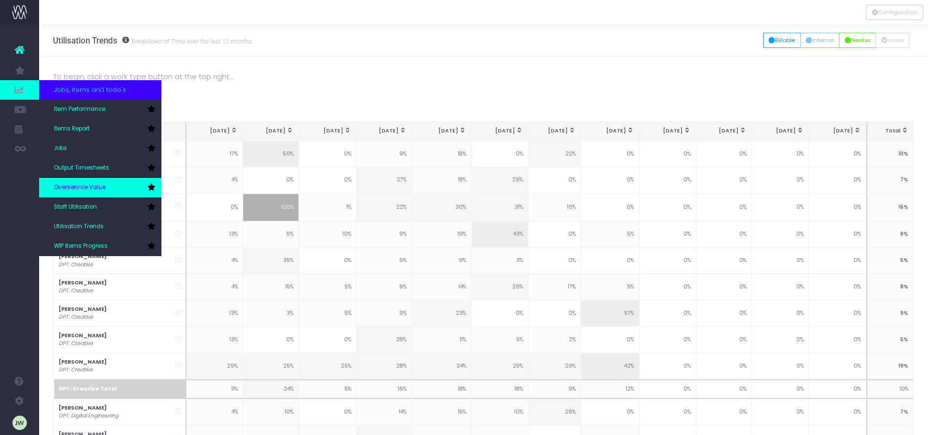
click at [83, 185] on span "Overservice Value" at bounding box center [80, 187] width 52 height 9
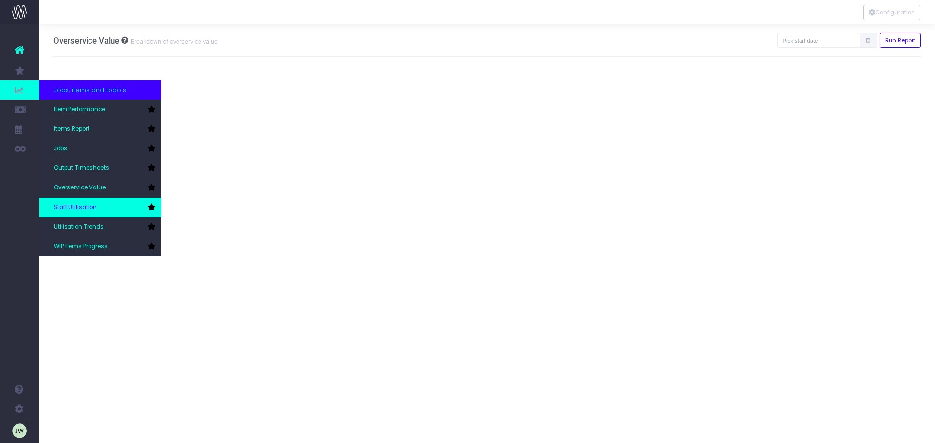
click at [94, 202] on link "Staff Utilisation" at bounding box center [100, 208] width 122 height 20
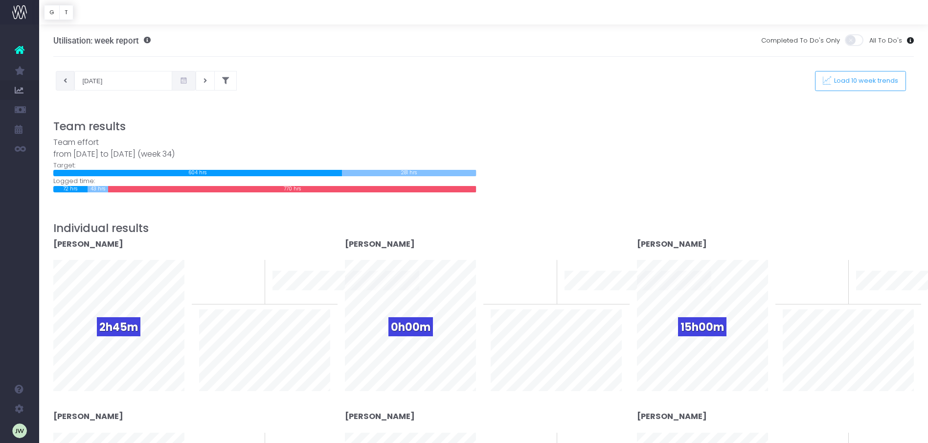
click at [68, 80] on button at bounding box center [65, 81] width 19 height 20
type input "[DATE]"
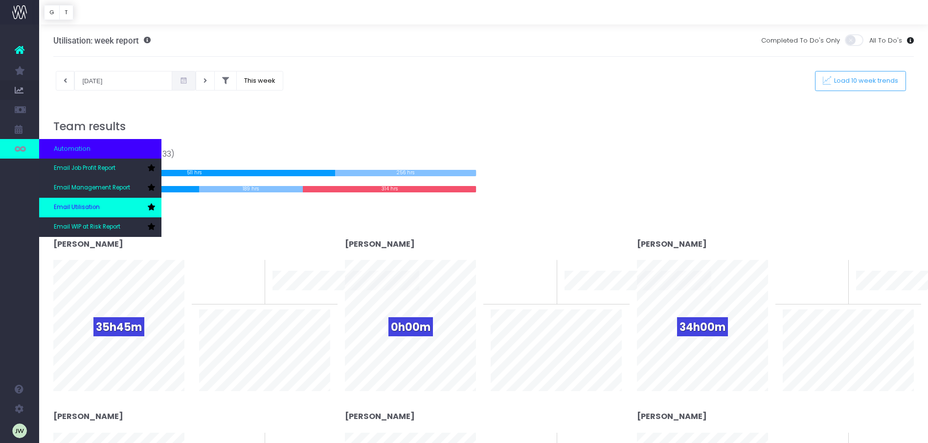
click at [93, 207] on span "Email Utilisation" at bounding box center [77, 207] width 46 height 9
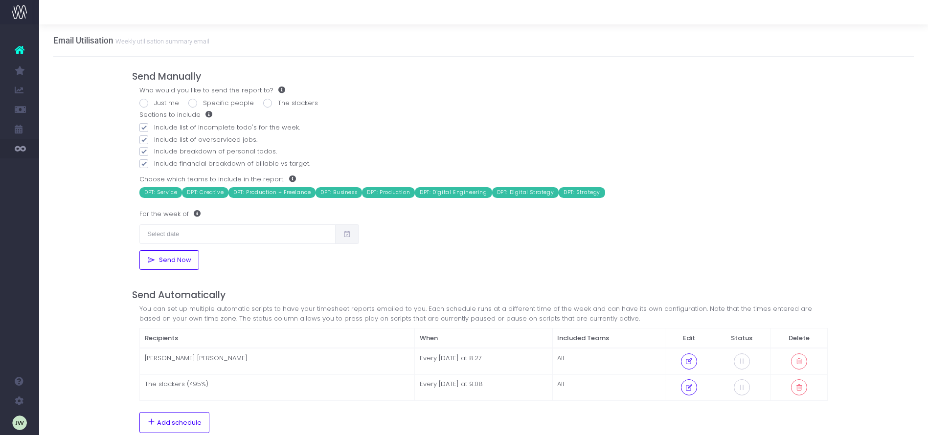
click at [295, 281] on div "Send Manually Who would you like to send the report to? Just me Specific people…" at bounding box center [483, 301] width 703 height 489
click at [349, 234] on icon at bounding box center [347, 234] width 8 height 0
click at [263, 235] on input "text" at bounding box center [237, 234] width 196 height 20
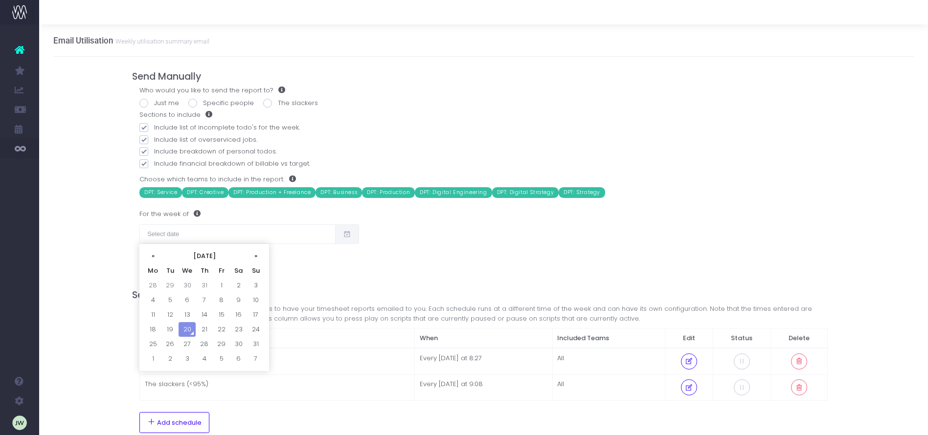
click at [443, 250] on div "Who would you like to send the report to? Just me Specific people The slackers …" at bounding box center [483, 178] width 703 height 185
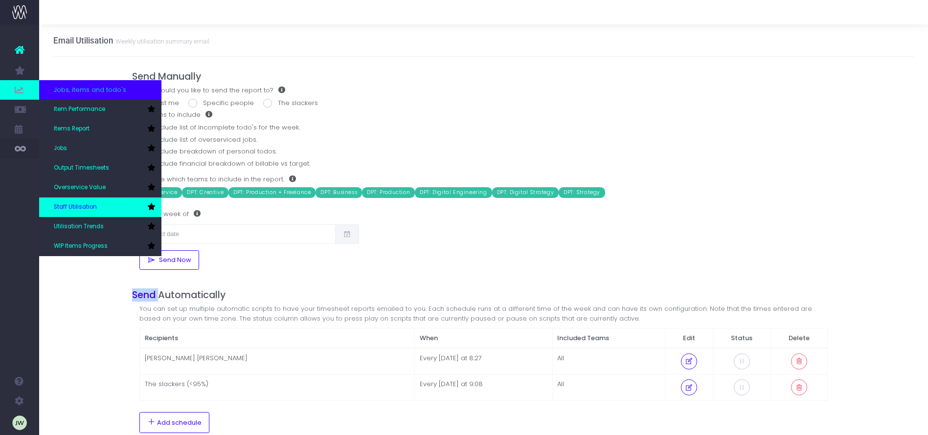
click at [84, 207] on span "Staff Utilisation" at bounding box center [75, 207] width 43 height 9
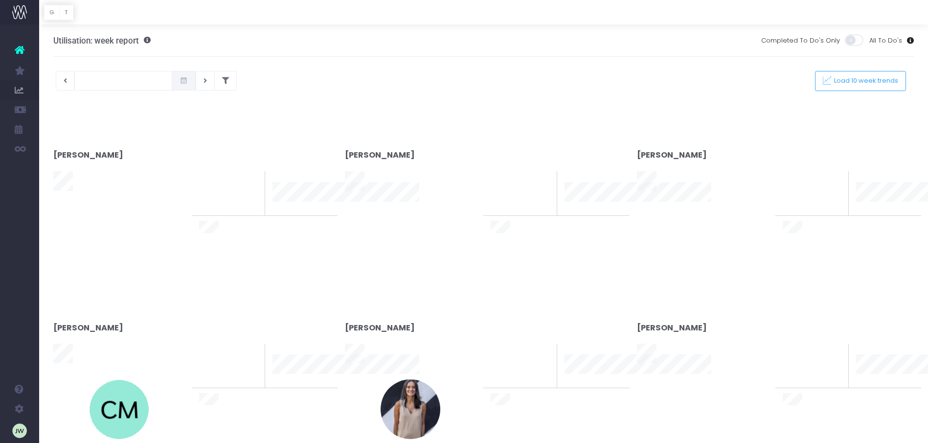
type input "[DATE]"
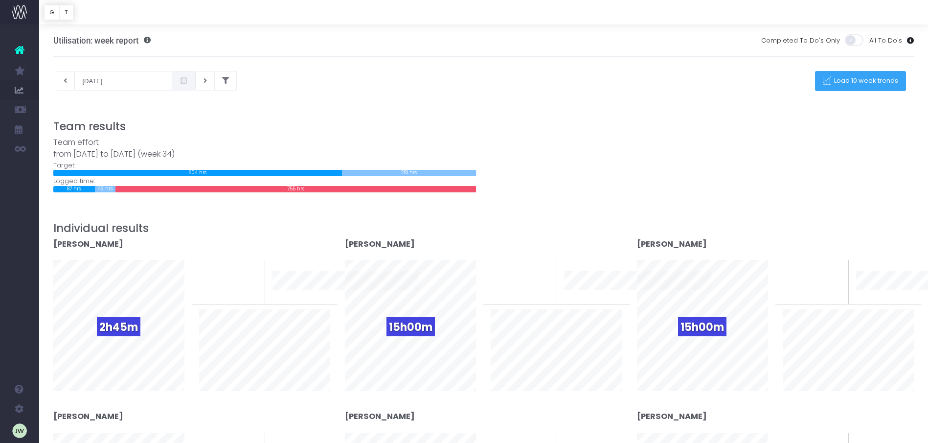
click at [870, 80] on span "Load 10 week trends" at bounding box center [864, 81] width 67 height 8
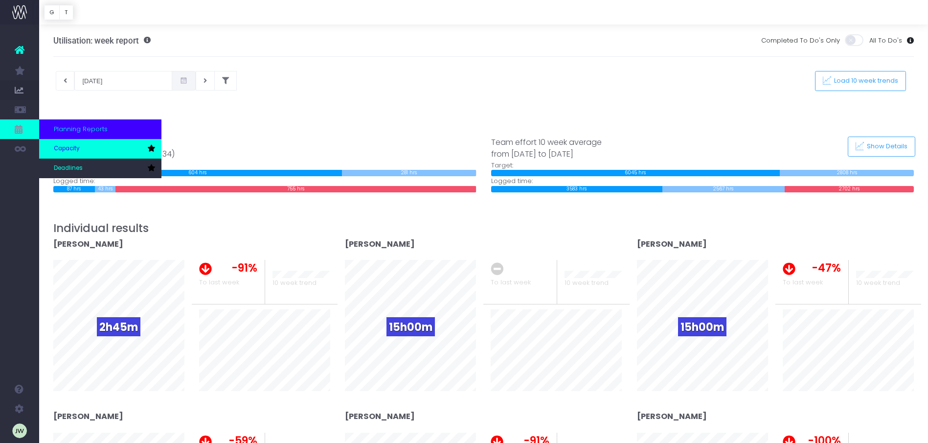
click at [72, 147] on span "Capacity" at bounding box center [67, 148] width 26 height 9
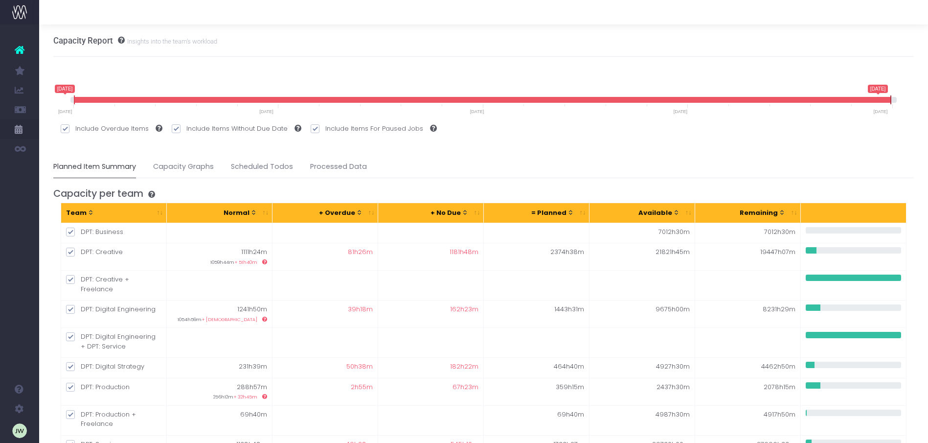
click at [891, 98] on icon at bounding box center [890, 99] width 1 height 9
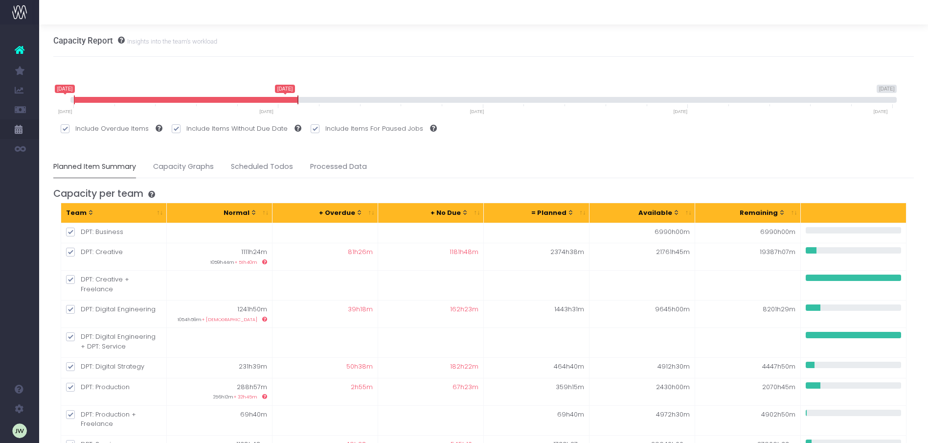
drag, startPoint x: 727, startPoint y: 92, endPoint x: 296, endPoint y: 97, distance: 431.4
click at [296, 97] on span "20 August 2025 30 November 2026 20 August 2025 25 December 2025 20 August 2025 …" at bounding box center [483, 99] width 827 height 29
click at [318, 112] on span "20 August 2025 14 December 2025 10 April 2026 5 August 2026 30 November 2026" at bounding box center [482, 109] width 819 height 10
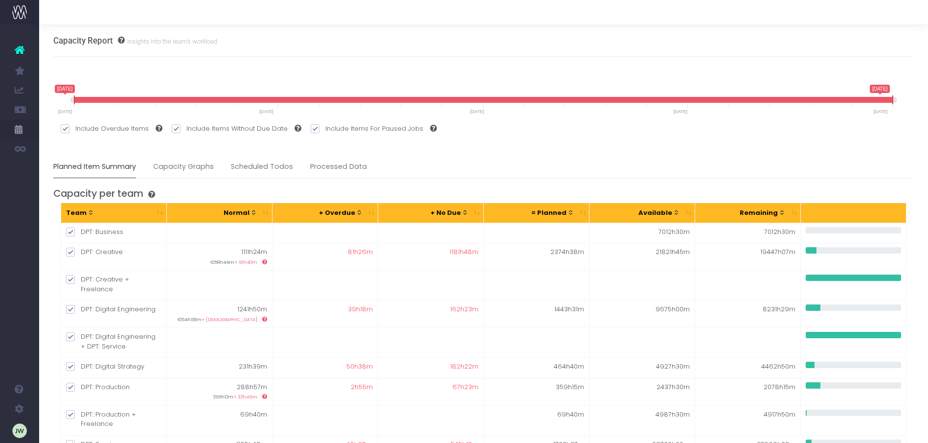
click at [155, 128] on icon at bounding box center [157, 128] width 12 height 7
click at [82, 128] on input "Include Overdue Items" at bounding box center [78, 127] width 6 height 6
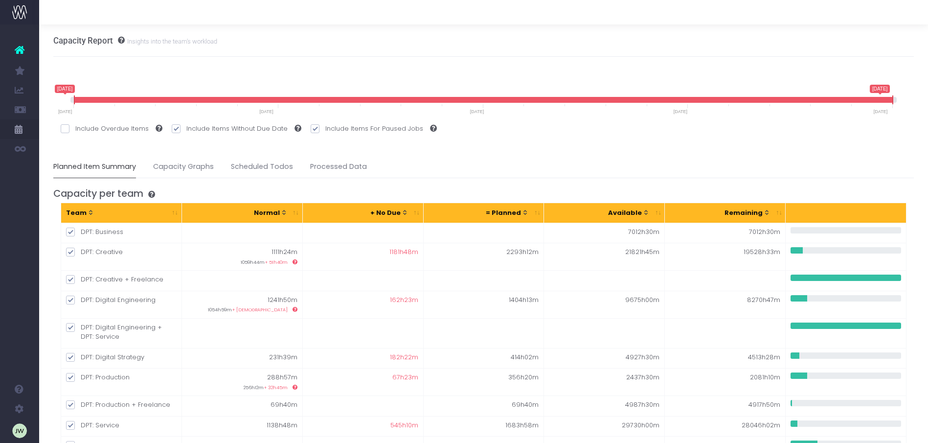
click at [157, 129] on icon at bounding box center [157, 128] width 12 height 7
click at [82, 129] on input "Include Overdue Items" at bounding box center [78, 127] width 6 height 6
checkbox input "true"
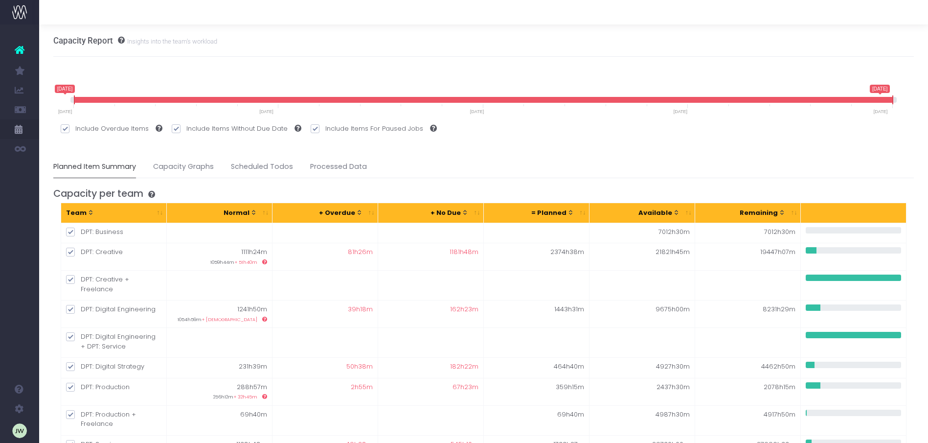
click at [174, 129] on span at bounding box center [176, 128] width 9 height 9
click at [186, 129] on input "Include Items Without Due Date" at bounding box center [189, 127] width 6 height 6
checkbox input "false"
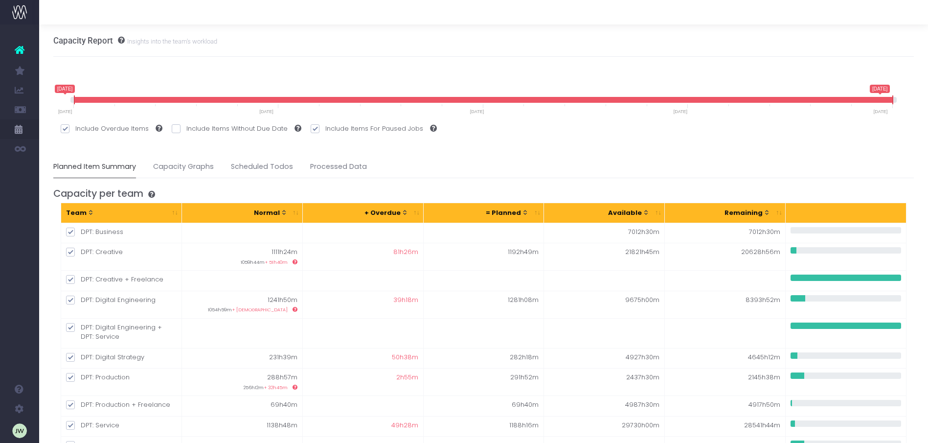
click at [313, 130] on span at bounding box center [315, 128] width 9 height 9
click at [325, 130] on input "Include Items For Paused Jobs" at bounding box center [328, 127] width 6 height 6
click at [312, 129] on span at bounding box center [315, 128] width 9 height 9
click at [325, 129] on input "Include Items For Paused Jobs" at bounding box center [328, 127] width 6 height 6
click at [311, 127] on span at bounding box center [315, 128] width 9 height 9
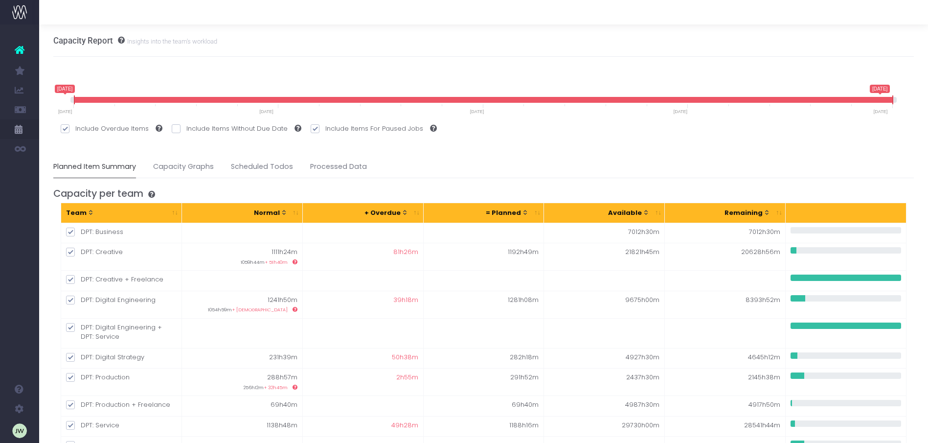
click at [325, 127] on input "Include Items For Paused Jobs" at bounding box center [328, 127] width 6 height 6
click at [311, 127] on span at bounding box center [315, 128] width 9 height 9
click at [325, 127] on input "Include Items For Paused Jobs" at bounding box center [328, 127] width 6 height 6
checkbox input "true"
click at [174, 126] on span at bounding box center [176, 128] width 9 height 9
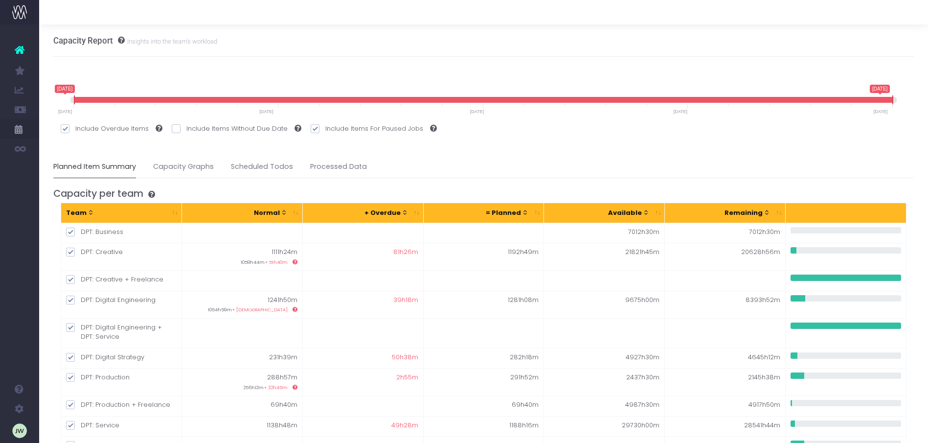
click at [186, 126] on input "Include Items Without Due Date" at bounding box center [189, 127] width 6 height 6
checkbox input "true"
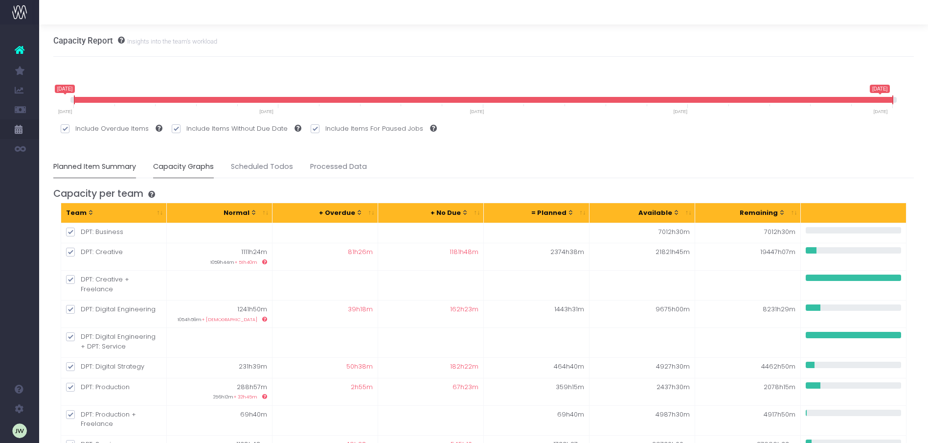
click at [172, 168] on link "Capacity Graphs" at bounding box center [183, 167] width 61 height 22
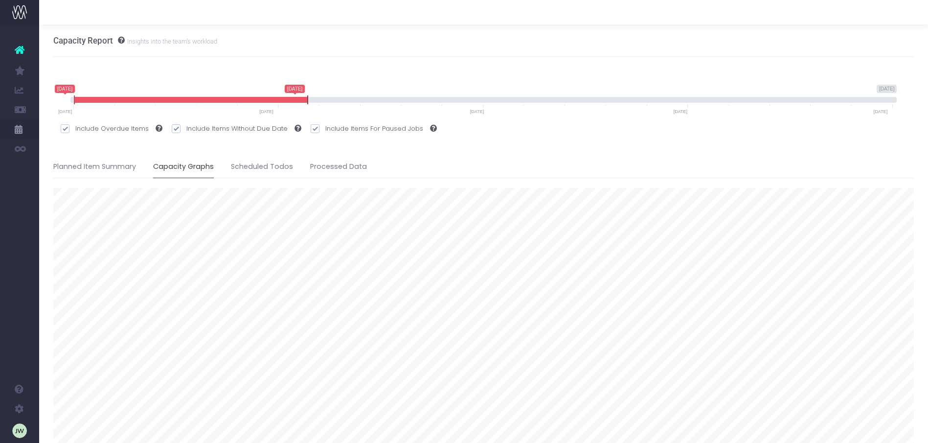
drag, startPoint x: 894, startPoint y: 100, endPoint x: 309, endPoint y: 77, distance: 585.4
click at [380, 49] on div "Capacity Report Insights into the team's workload" at bounding box center [483, 40] width 861 height 32
drag, startPoint x: 307, startPoint y: 100, endPoint x: 146, endPoint y: 96, distance: 161.0
click at [146, 96] on span at bounding box center [147, 99] width 8 height 9
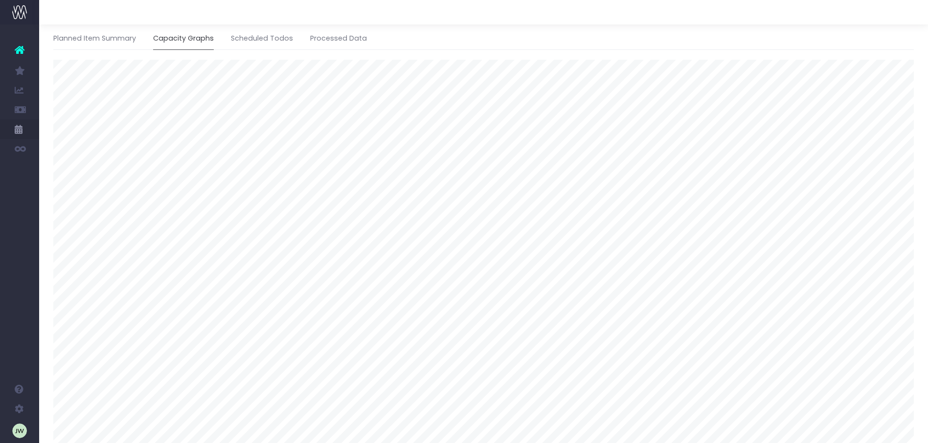
scroll to position [132, 0]
click at [261, 37] on link "Scheduled Todos" at bounding box center [262, 35] width 62 height 22
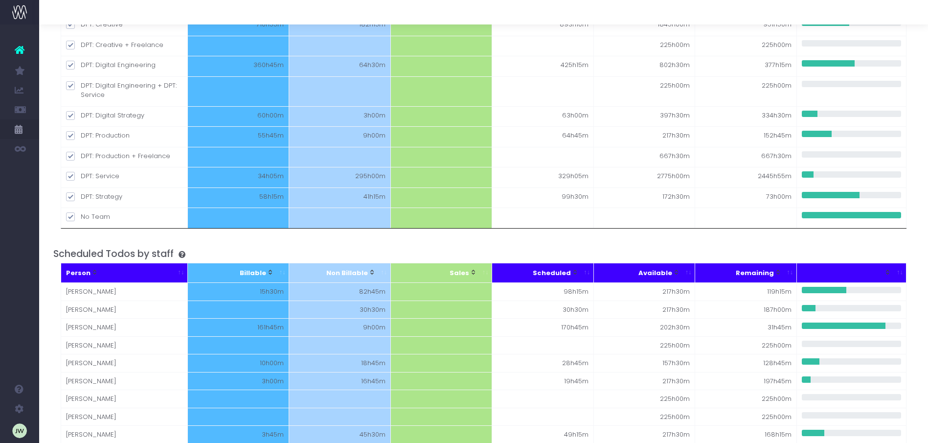
scroll to position [0, 0]
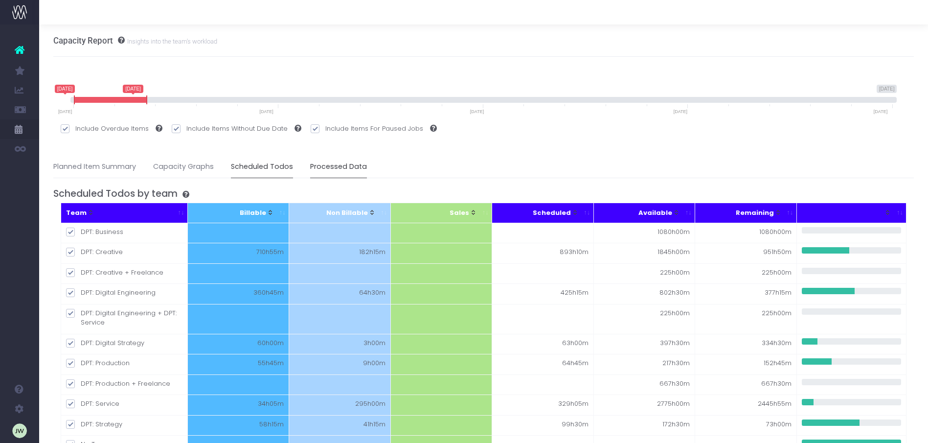
click at [329, 166] on link "Processed Data" at bounding box center [338, 167] width 57 height 22
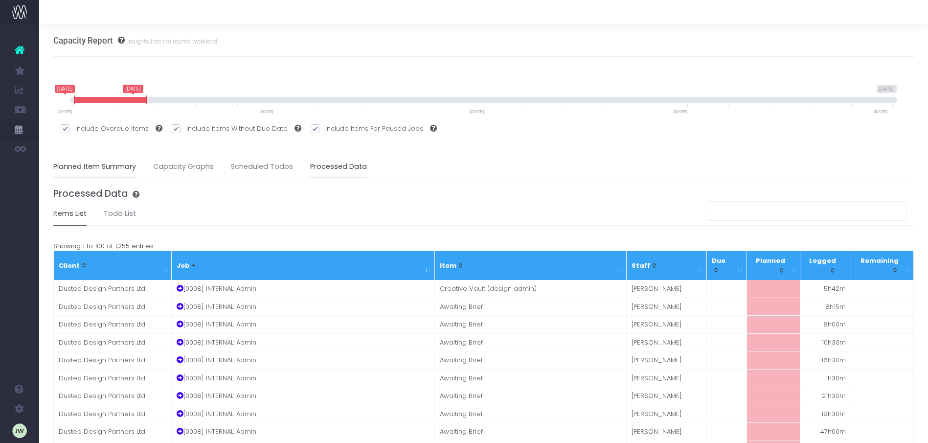
click at [110, 169] on link "Planned Item Summary" at bounding box center [94, 167] width 83 height 22
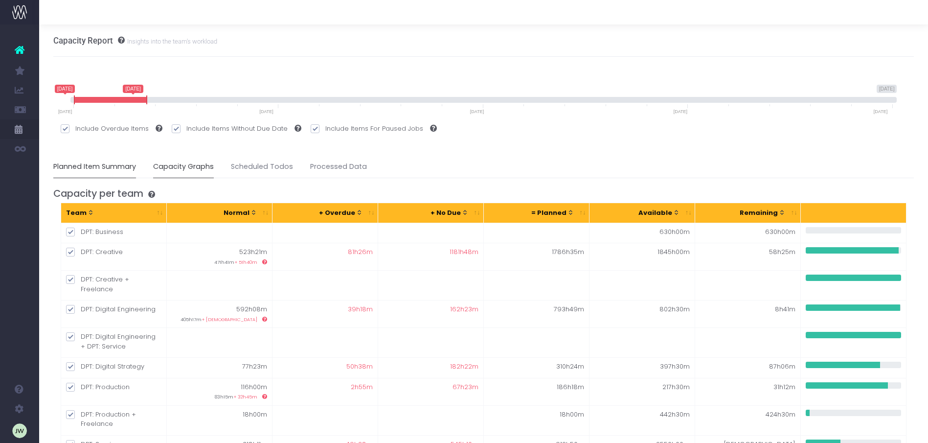
click at [167, 168] on link "Capacity Graphs" at bounding box center [183, 167] width 61 height 22
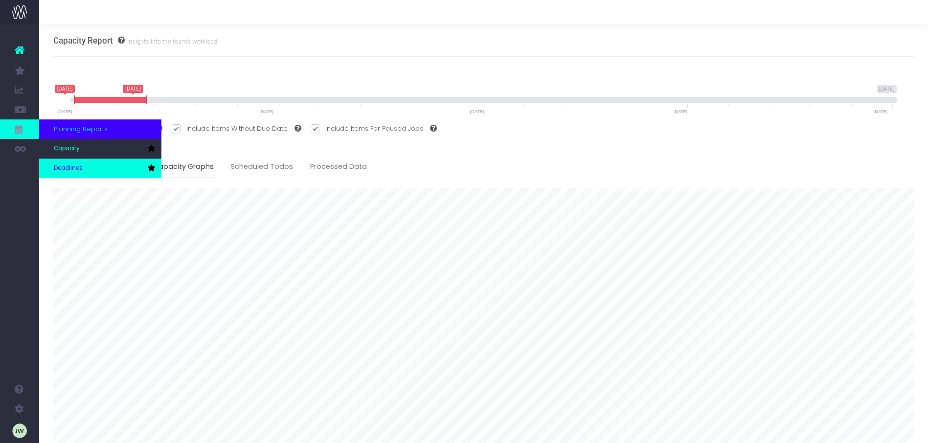
click at [70, 167] on span "Deadlines" at bounding box center [68, 168] width 29 height 9
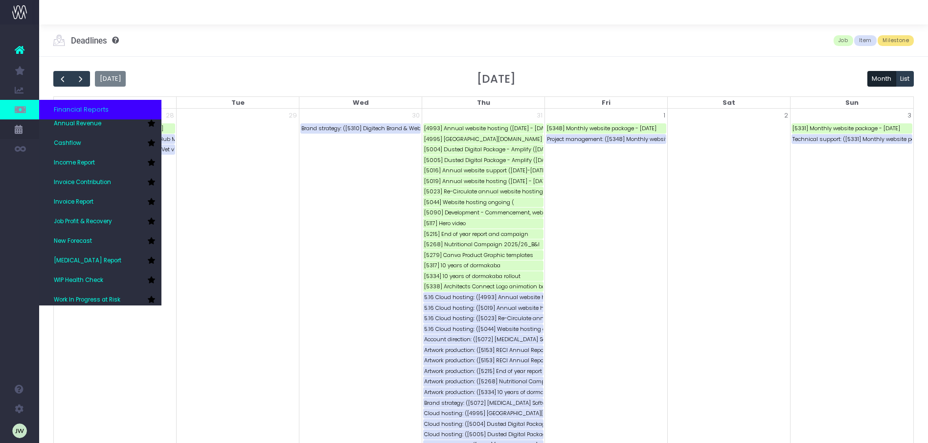
scroll to position [29, 0]
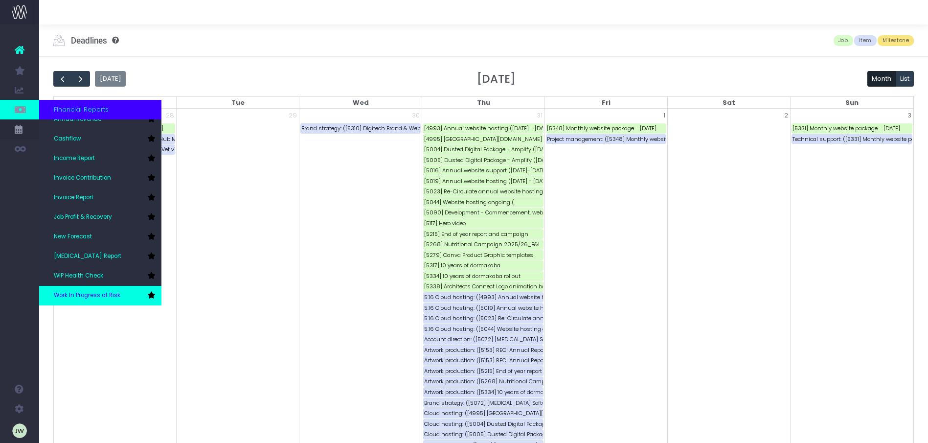
click at [111, 294] on span "Work In Progress at Risk" at bounding box center [87, 295] width 67 height 9
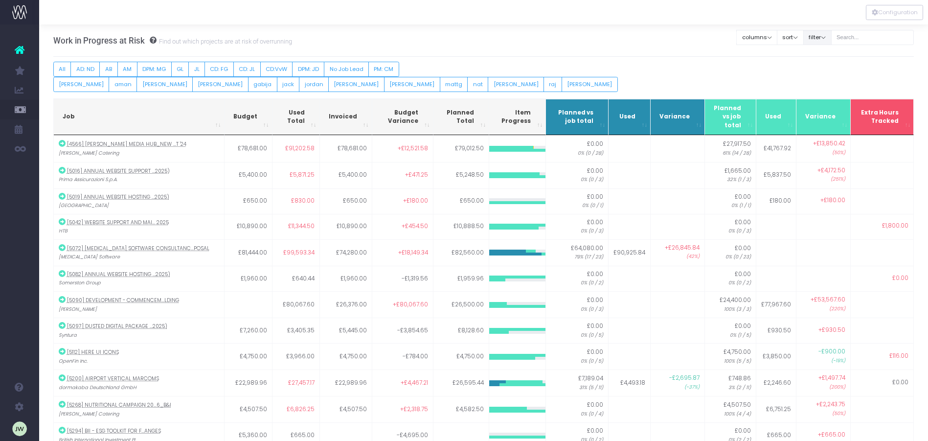
click at [820, 38] on button "filter" at bounding box center [817, 37] width 28 height 15
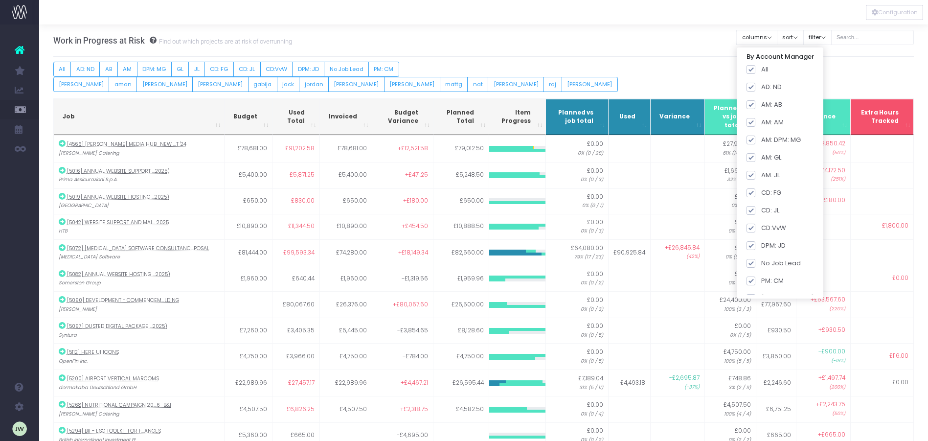
click at [881, 68] on div "All AD: ND AB AM DPM: MG GL JL CD: FG CD: JL CD:VvW DPM: JD No Job Lead PM: CM …" at bounding box center [483, 77] width 861 height 30
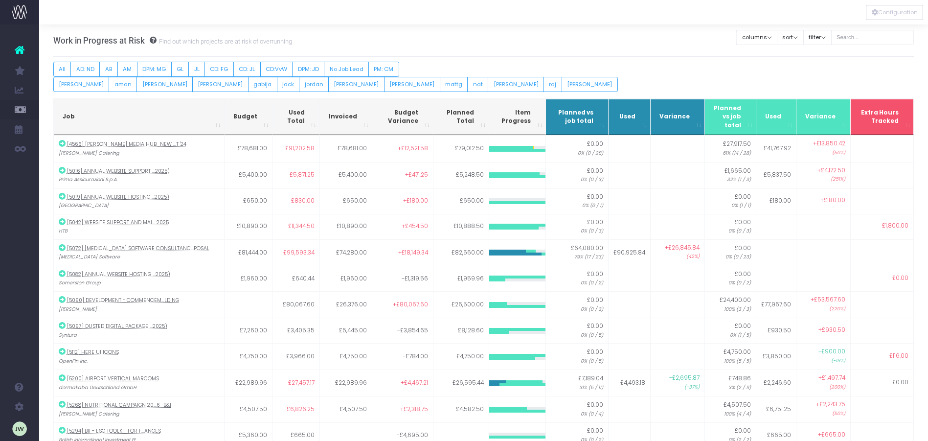
click at [819, 124] on th "Variance" at bounding box center [823, 117] width 54 height 37
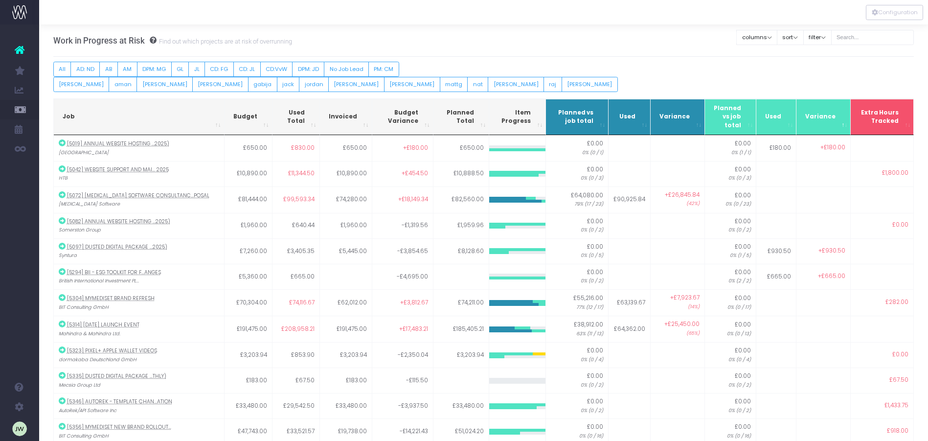
click at [819, 124] on th "Variance" at bounding box center [823, 117] width 54 height 37
